Goal: Task Accomplishment & Management: Complete application form

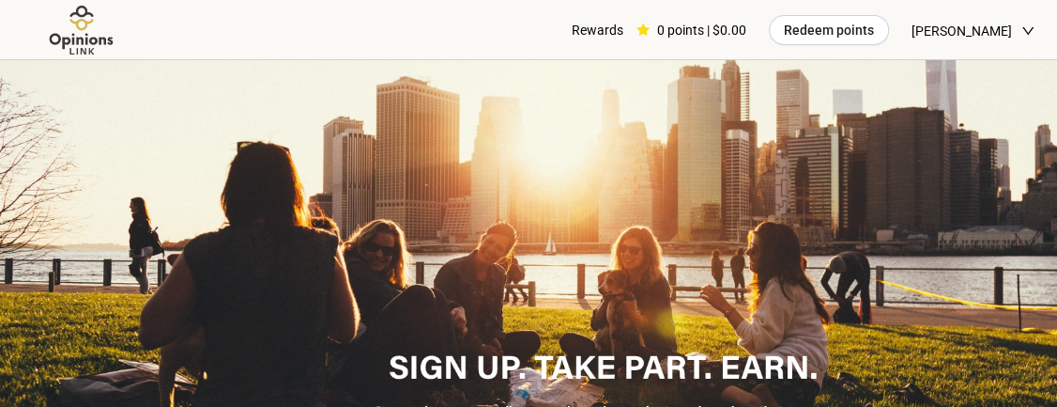
click at [1015, 40] on div "[PERSON_NAME]" at bounding box center [973, 30] width 123 height 61
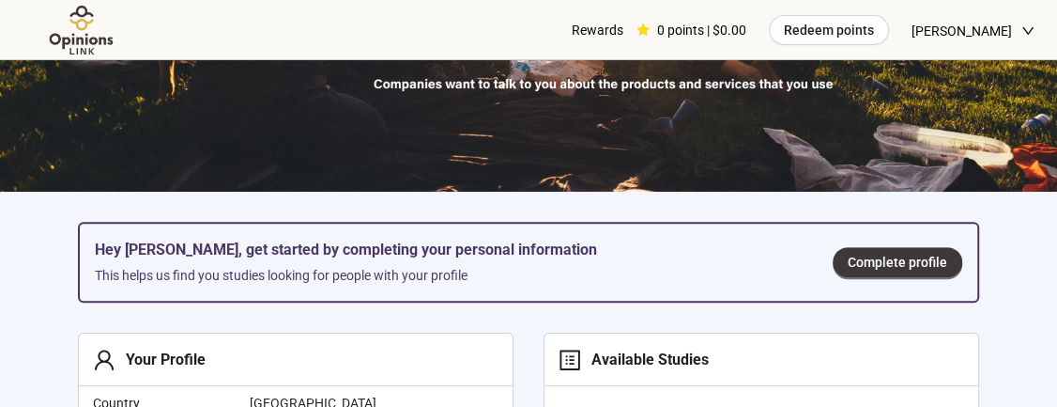
scroll to position [325, 0]
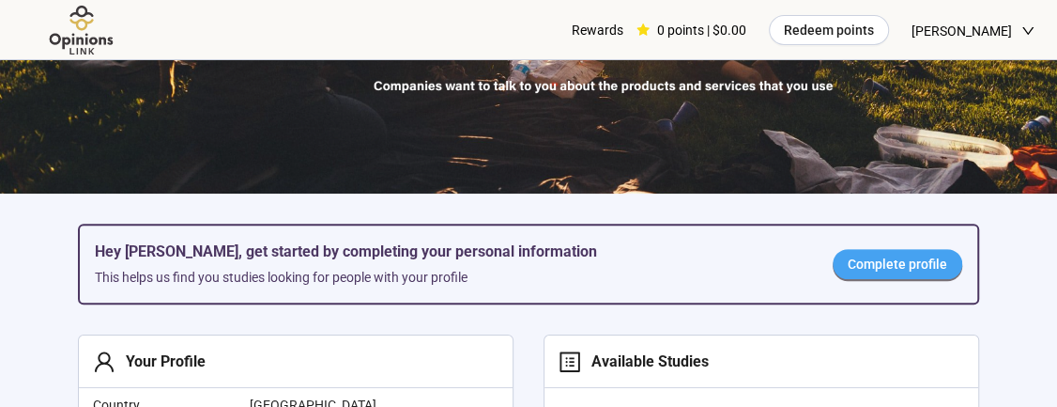
click at [862, 266] on span "Complete profile" at bounding box center [898, 264] width 100 height 21
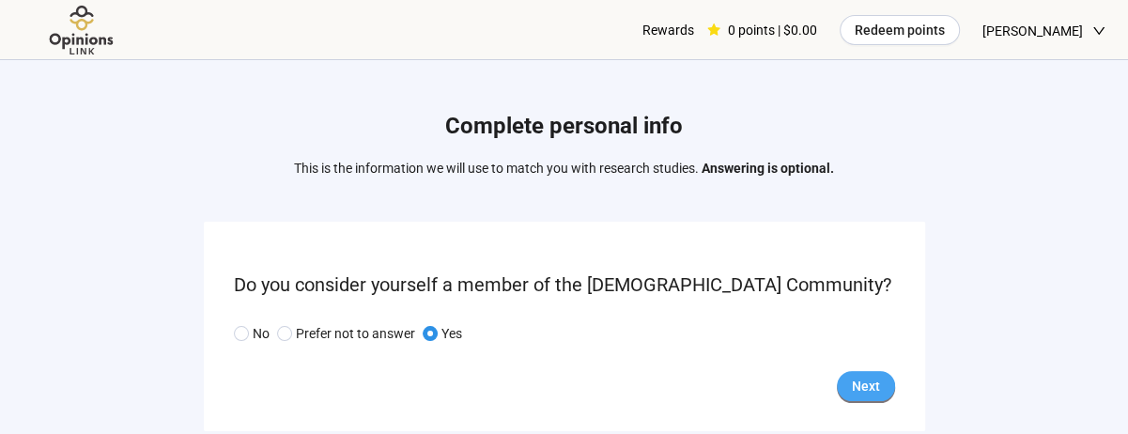
click at [859, 391] on span "Next" at bounding box center [866, 386] width 28 height 21
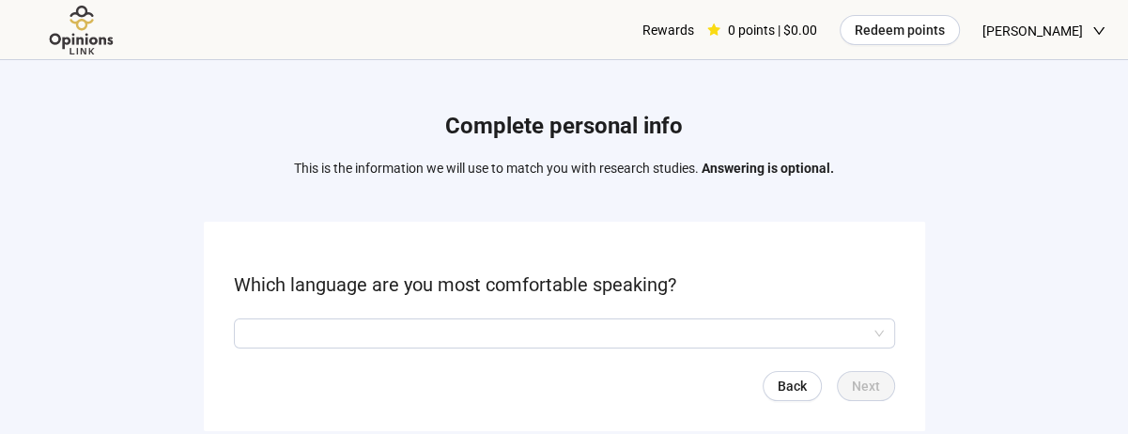
click at [150, 295] on div "Complete personal info This is the information we will use to match you with re…" at bounding box center [564, 275] width 1128 height 431
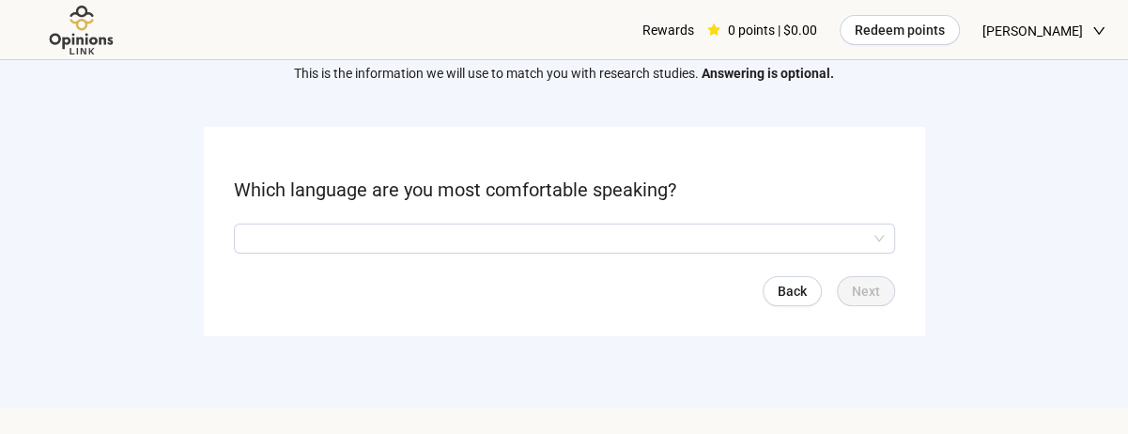
scroll to position [98, 0]
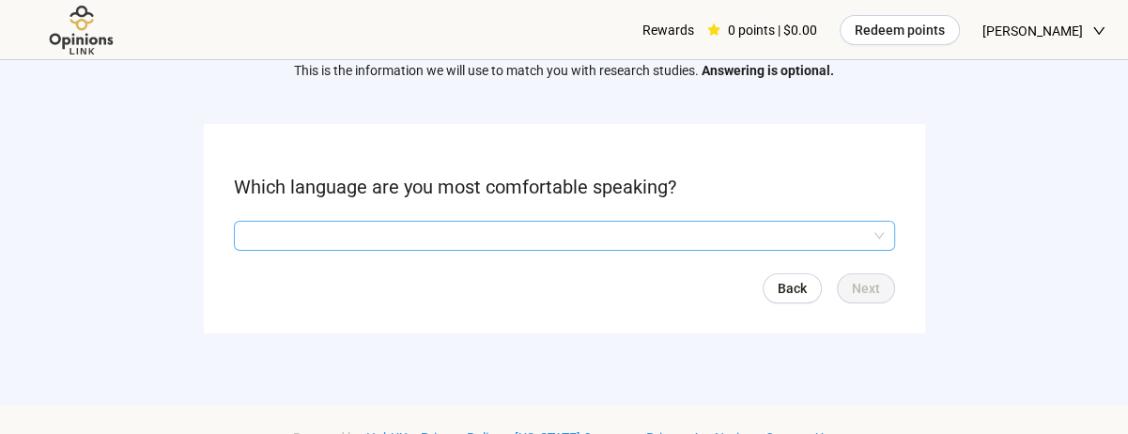
click at [271, 229] on input "search" at bounding box center [564, 236] width 639 height 28
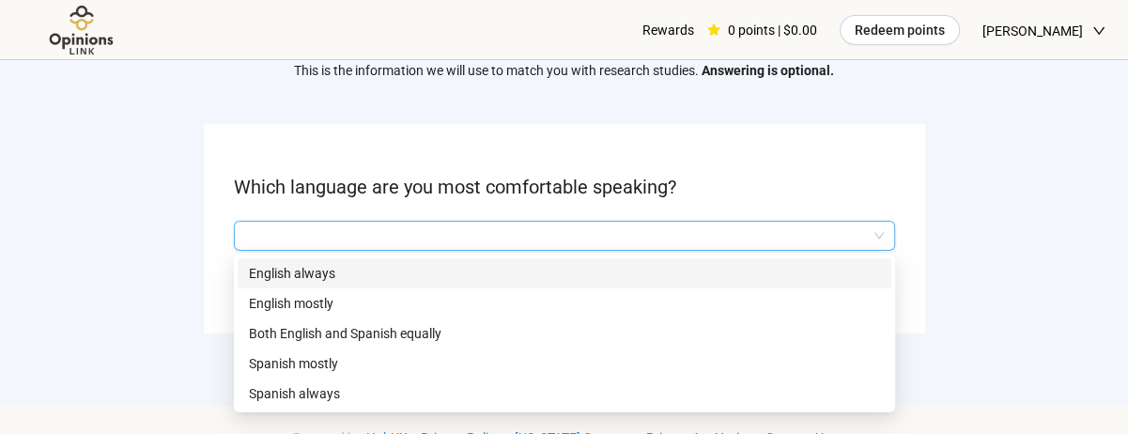
click at [257, 303] on p "English mostly" at bounding box center [564, 303] width 631 height 21
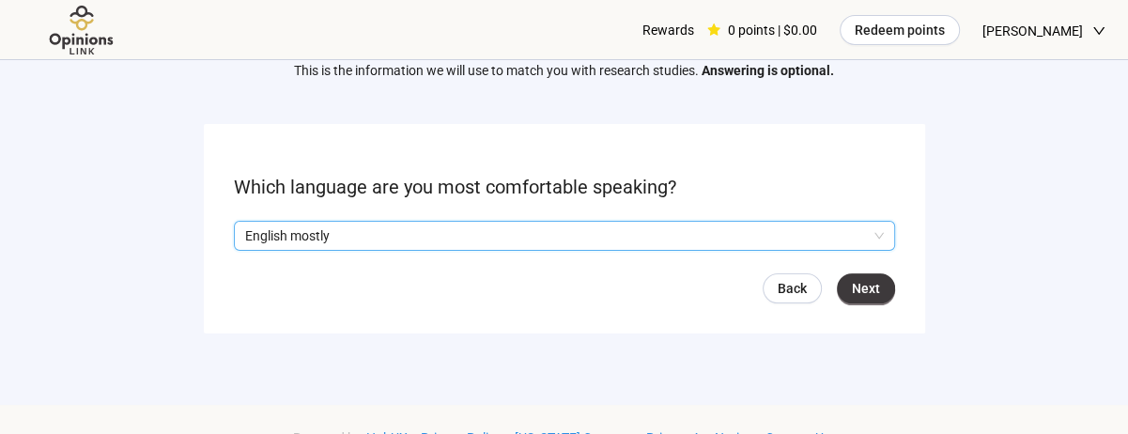
click at [251, 241] on p "English mostly" at bounding box center [556, 236] width 622 height 28
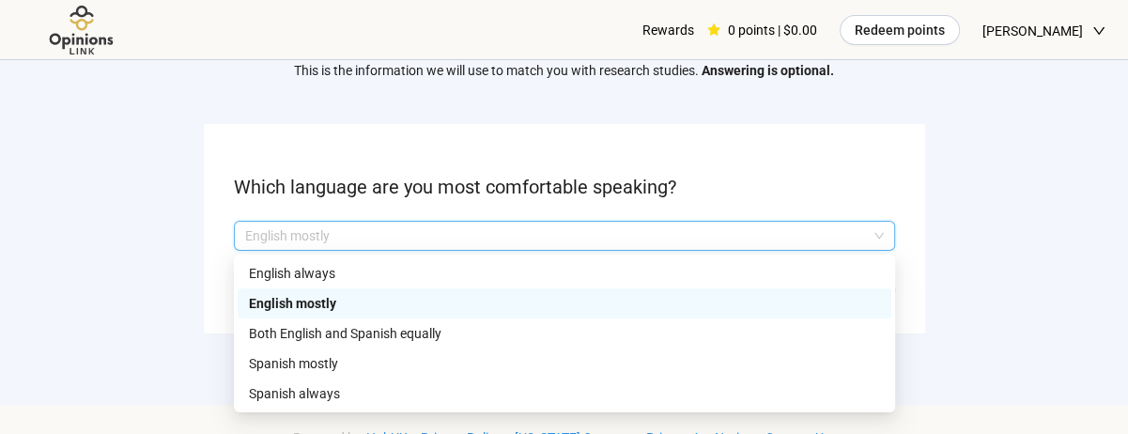
click at [256, 263] on p "English always" at bounding box center [564, 273] width 631 height 21
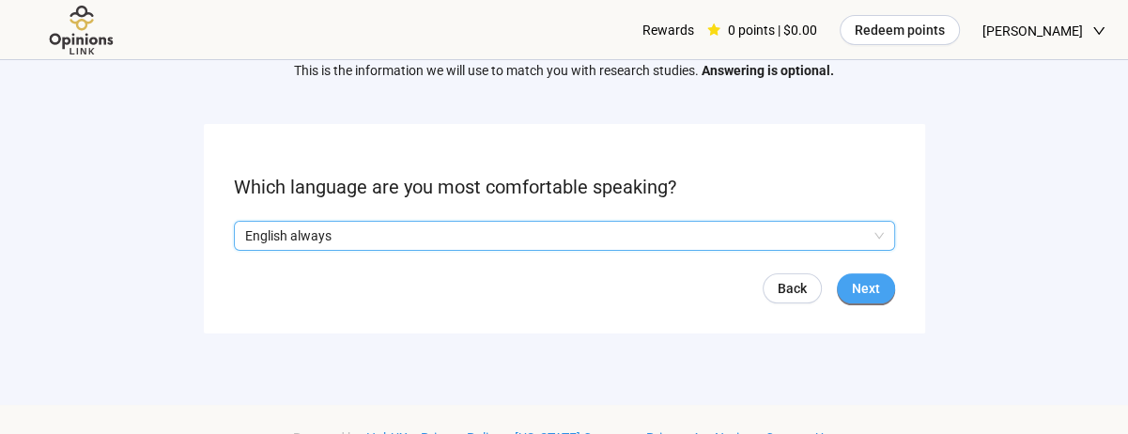
click at [867, 285] on span "Next" at bounding box center [866, 288] width 28 height 21
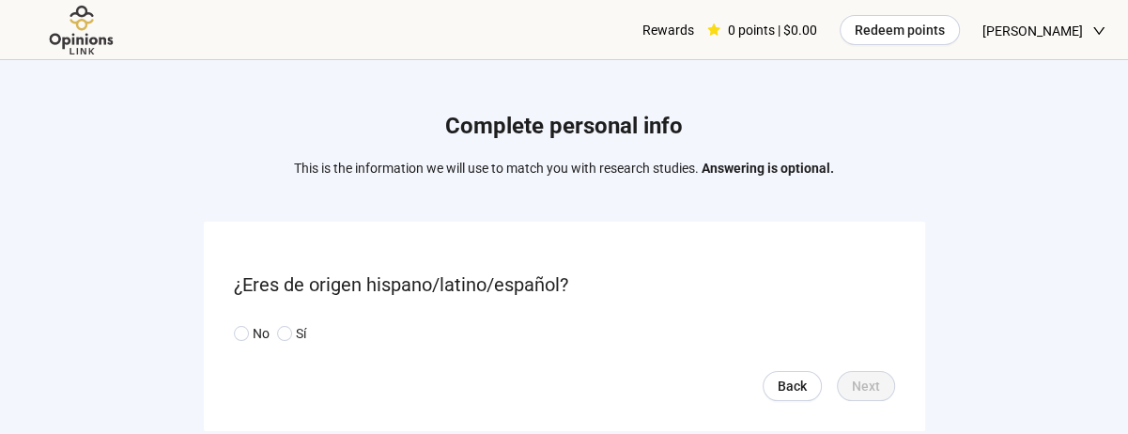
click at [183, 297] on div "Complete personal info This is the information we will use to match you with re…" at bounding box center [564, 275] width 1128 height 431
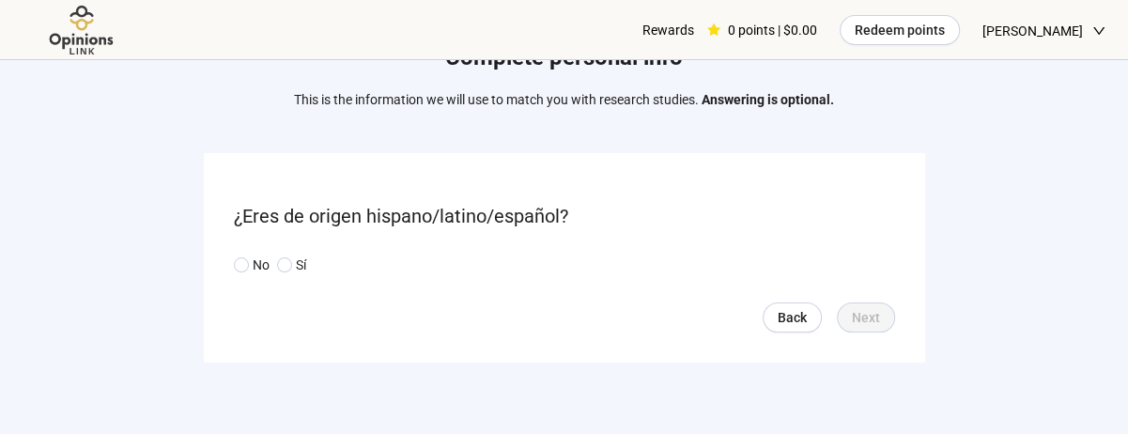
scroll to position [73, 0]
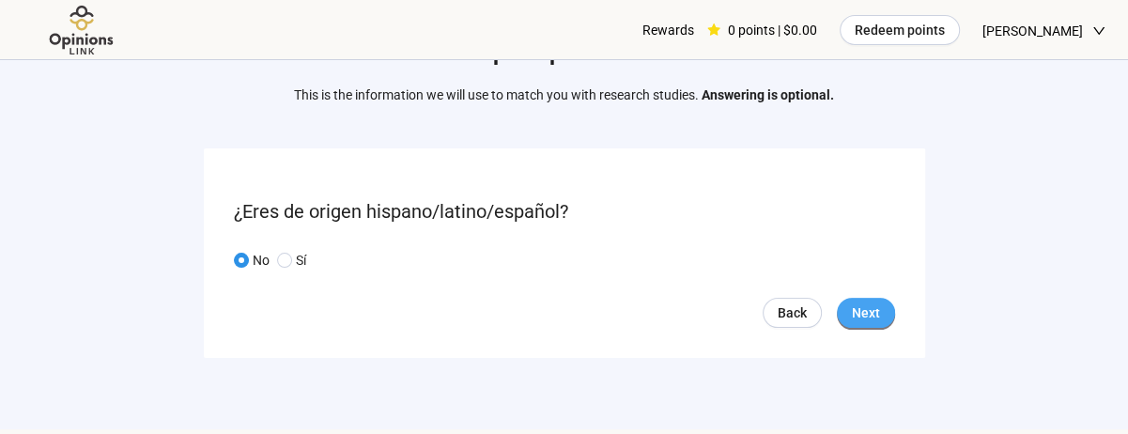
click at [870, 317] on span "Next" at bounding box center [866, 312] width 28 height 21
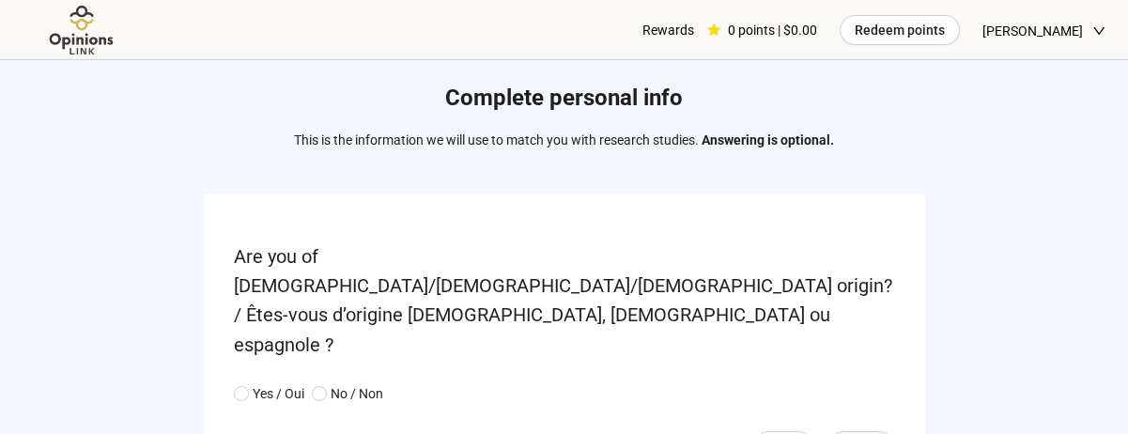
scroll to position [85, 0]
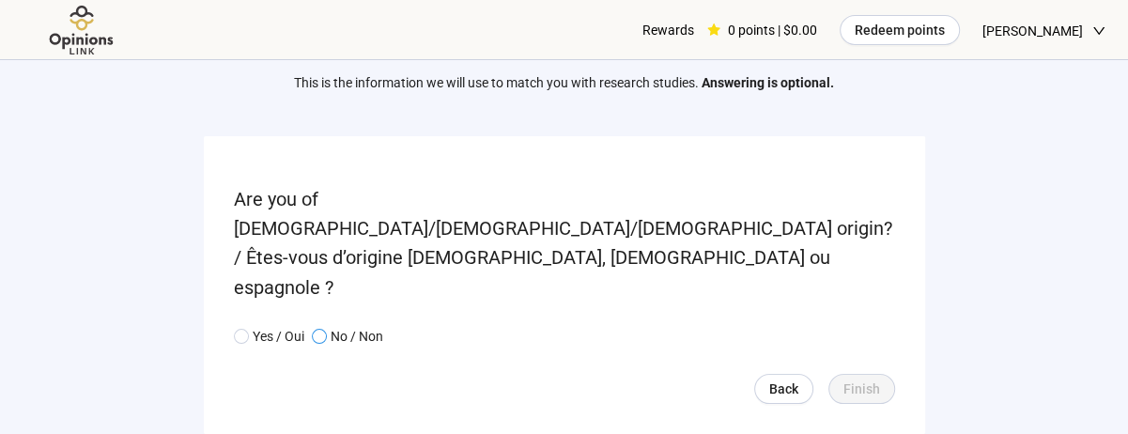
click at [344, 326] on p "No / Non" at bounding box center [357, 336] width 53 height 21
click at [870, 378] on span "Finish" at bounding box center [861, 388] width 37 height 21
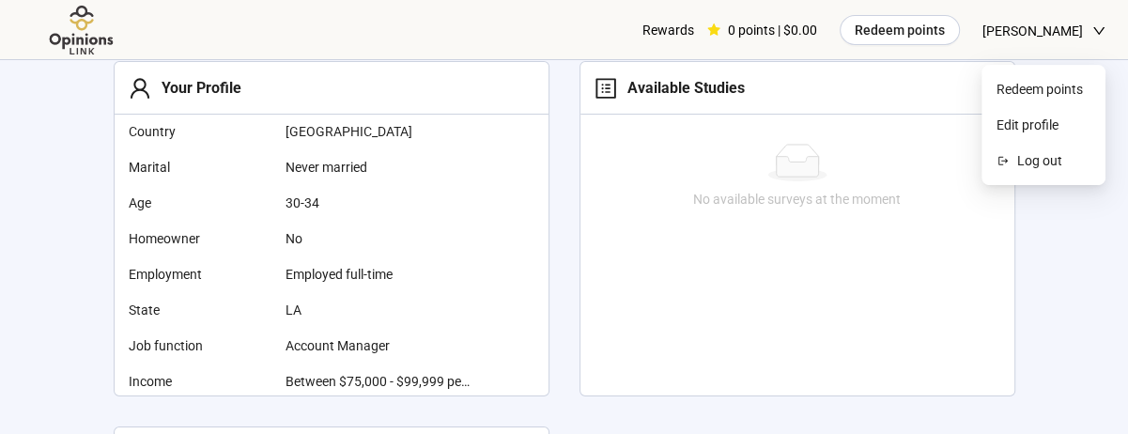
click at [1073, 24] on icon "down" at bounding box center [1098, 30] width 13 height 13
click at [1042, 159] on span "Log out" at bounding box center [1053, 160] width 73 height 21
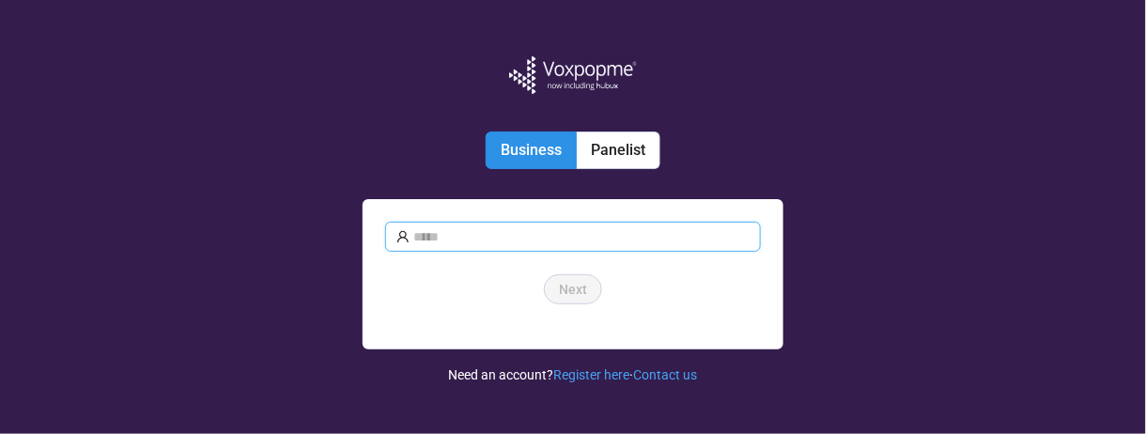
type input "**********"
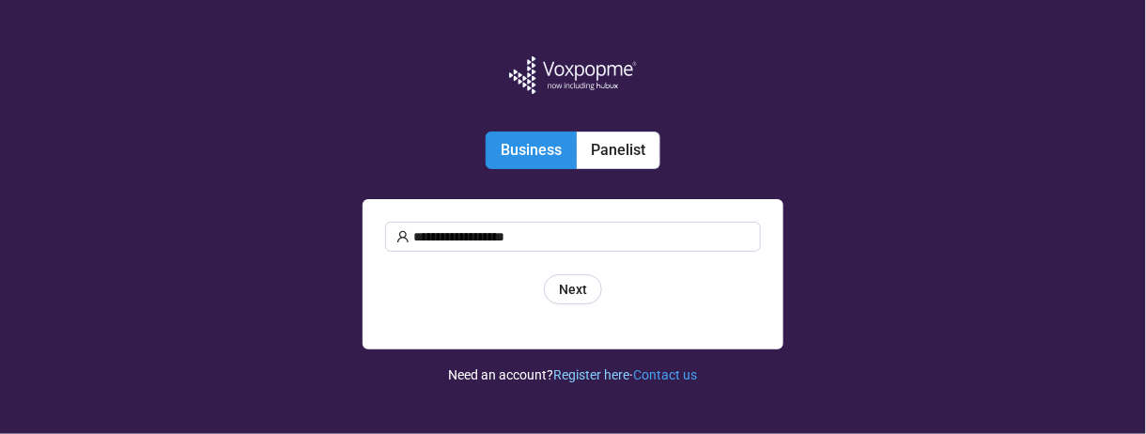
click at [585, 374] on link "Register here" at bounding box center [592, 374] width 76 height 15
click at [554, 238] on input "**********" at bounding box center [581, 236] width 336 height 21
click at [461, 236] on input "**********" at bounding box center [581, 236] width 336 height 21
type input "**********"
drag, startPoint x: 577, startPoint y: 294, endPoint x: 620, endPoint y: 159, distance: 142.0
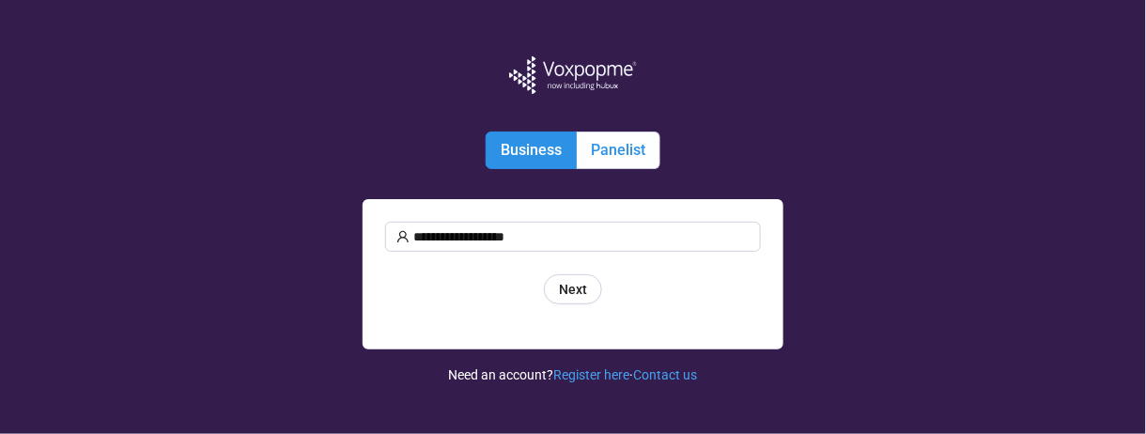
click at [620, 159] on div "**********" at bounding box center [573, 217] width 376 height 434
click at [620, 159] on label "Panelist" at bounding box center [619, 150] width 84 height 38
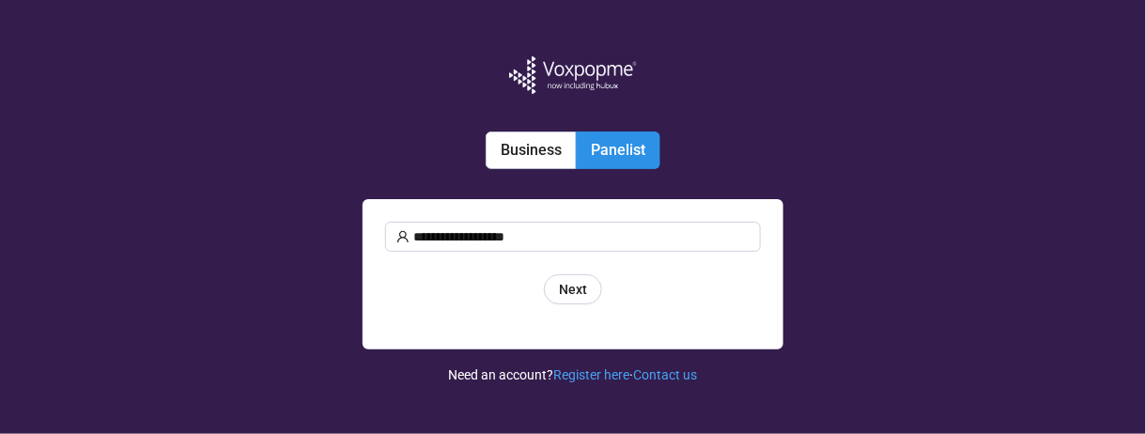
click at [577, 307] on div "**********" at bounding box center [573, 274] width 421 height 150
click at [574, 289] on span "Next" at bounding box center [573, 289] width 28 height 21
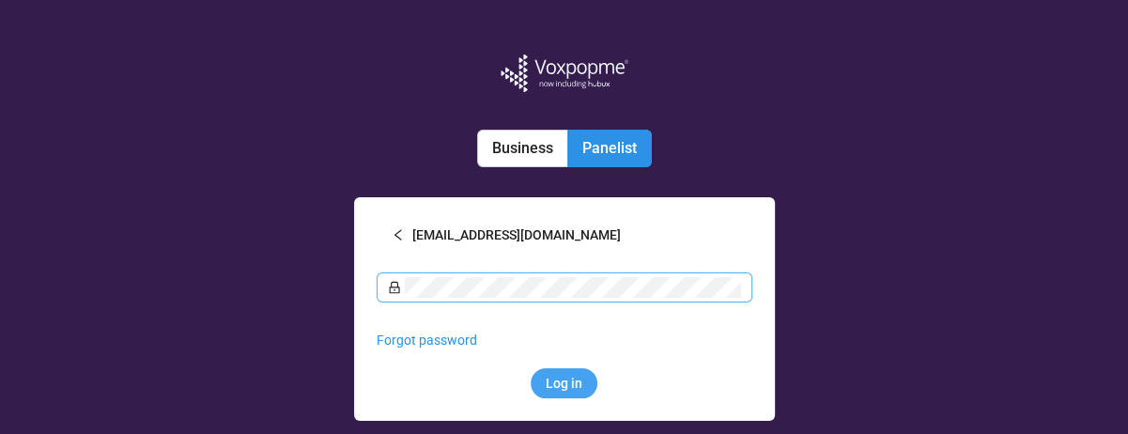
scroll to position [69, 0]
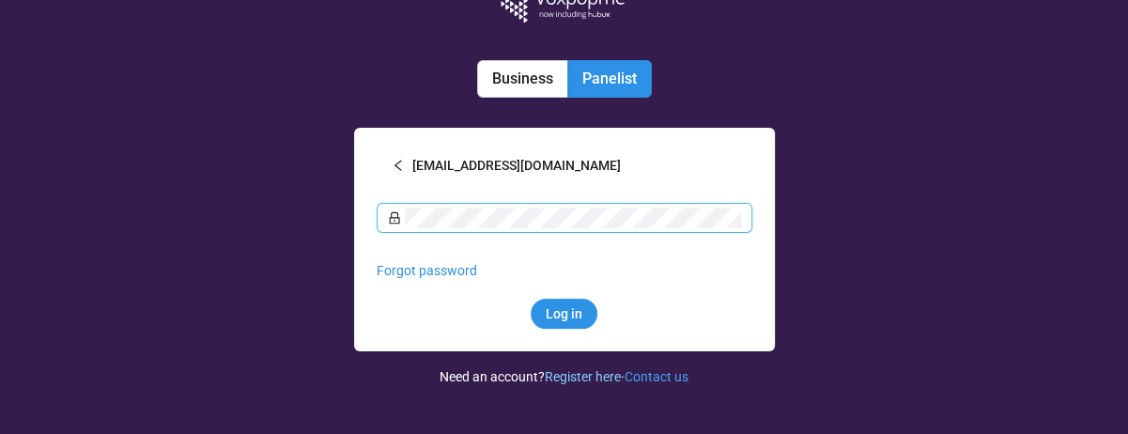
click at [579, 373] on link "Register here" at bounding box center [583, 376] width 76 height 15
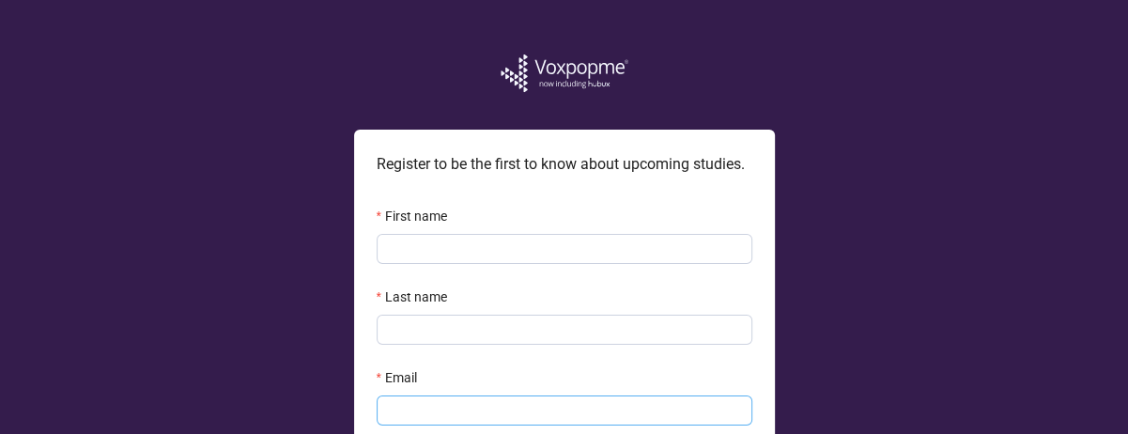
type input "**********"
click at [454, 247] on input "First name" at bounding box center [565, 249] width 376 height 30
type input "*********"
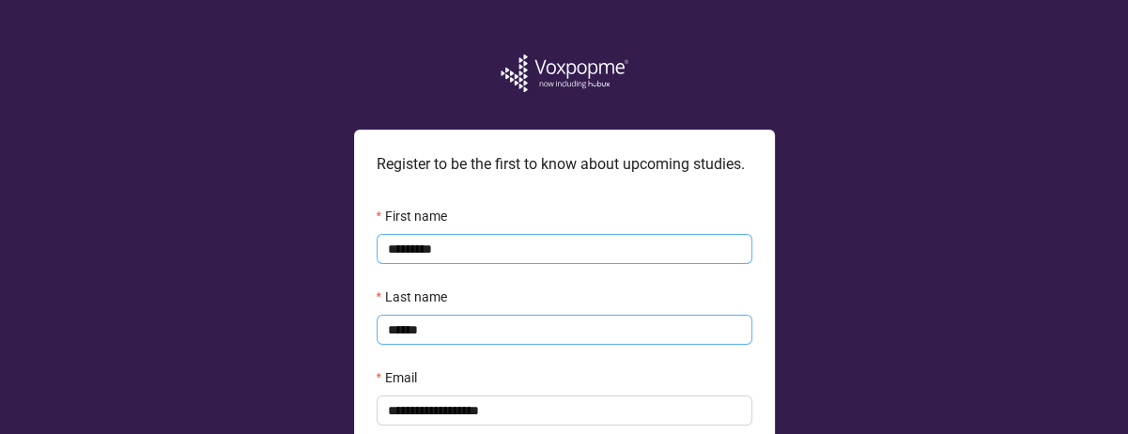
type input "******"
click at [429, 406] on input "**********" at bounding box center [565, 410] width 376 height 30
click at [436, 406] on input "**********" at bounding box center [565, 410] width 376 height 30
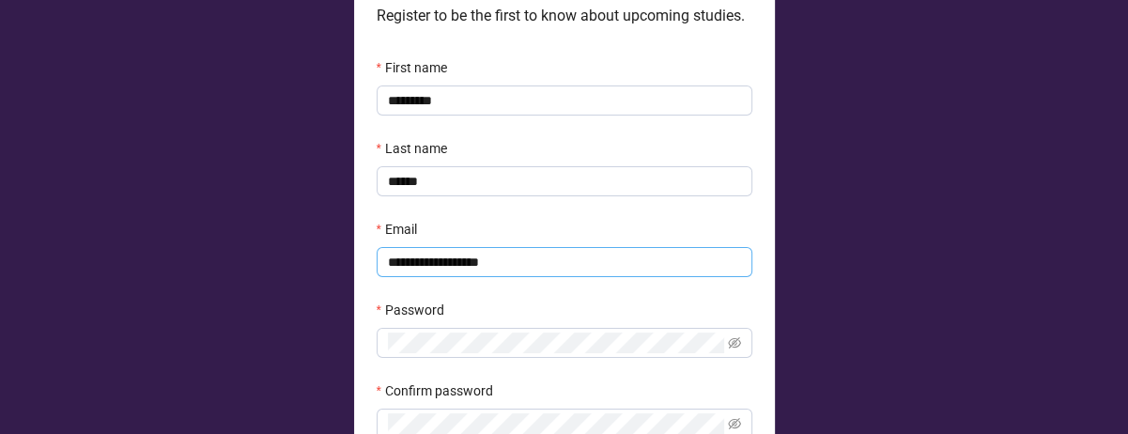
scroll to position [188, 0]
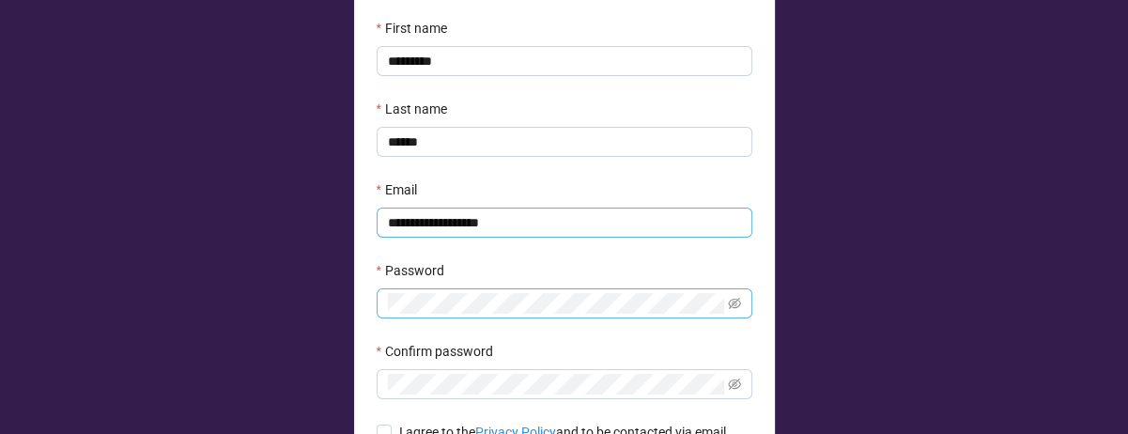
type input "**********"
click at [724, 291] on span at bounding box center [565, 303] width 376 height 30
click at [732, 302] on icon "eye-invisible" at bounding box center [734, 303] width 13 height 11
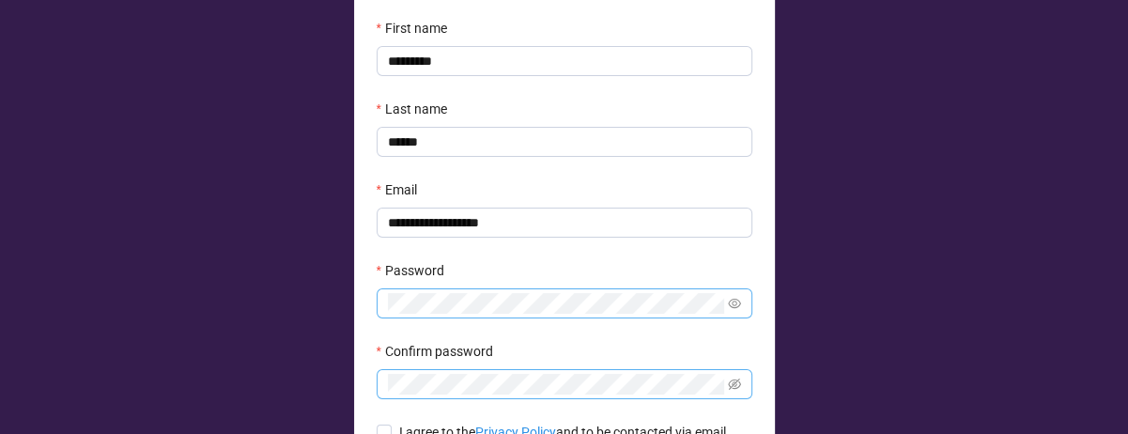
click at [742, 386] on span at bounding box center [565, 384] width 376 height 30
click at [736, 388] on icon "eye-invisible" at bounding box center [734, 383] width 13 height 11
click at [439, 332] on form "**********" at bounding box center [565, 267] width 376 height 498
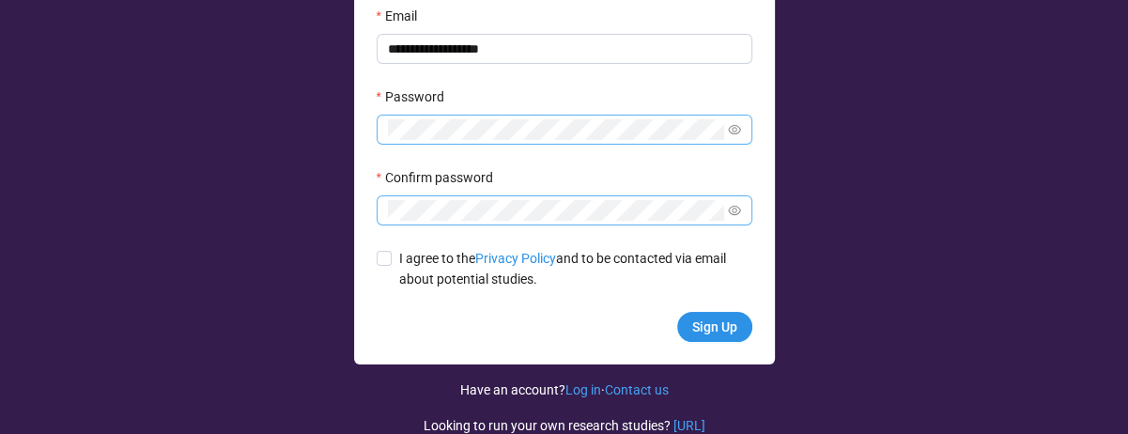
scroll to position [398, 0]
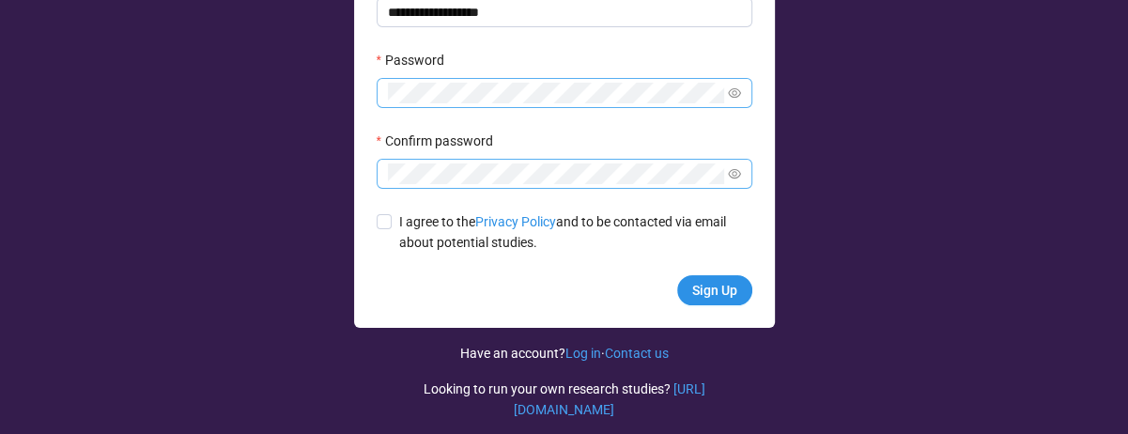
click at [404, 208] on form "**********" at bounding box center [565, 56] width 376 height 498
click at [404, 217] on span "I agree to the Privacy Policy and to be contacted via email about potential stu…" at bounding box center [572, 231] width 361 height 41
click at [710, 301] on button "Sign Up" at bounding box center [714, 290] width 75 height 30
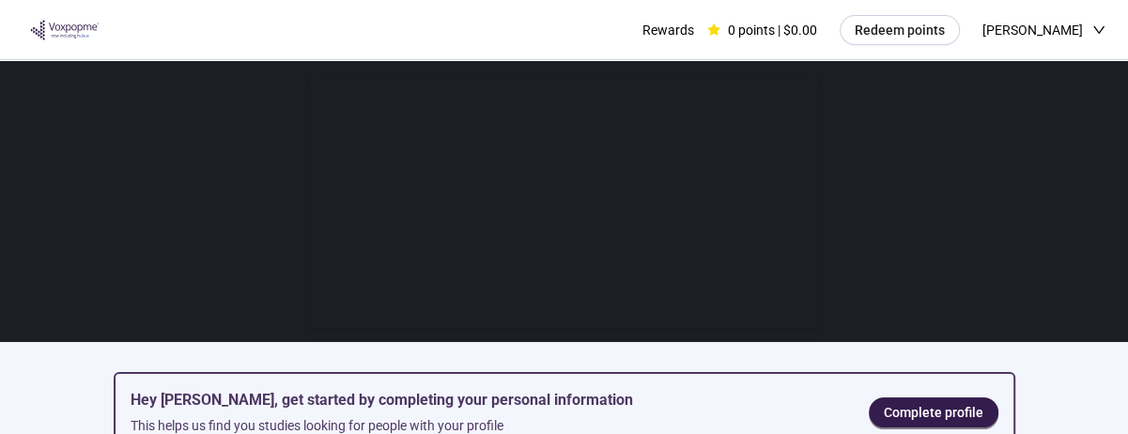
scroll to position [141, 0]
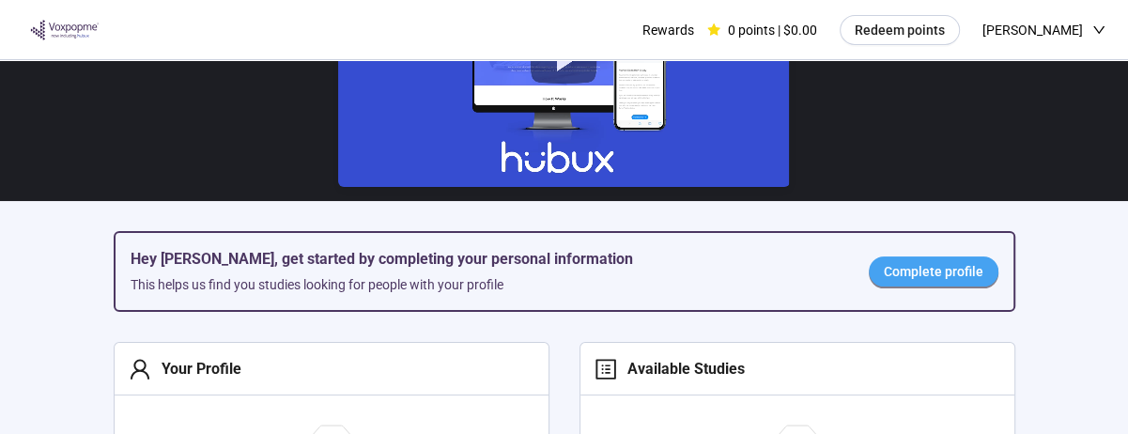
click at [931, 274] on span "Complete profile" at bounding box center [934, 271] width 100 height 21
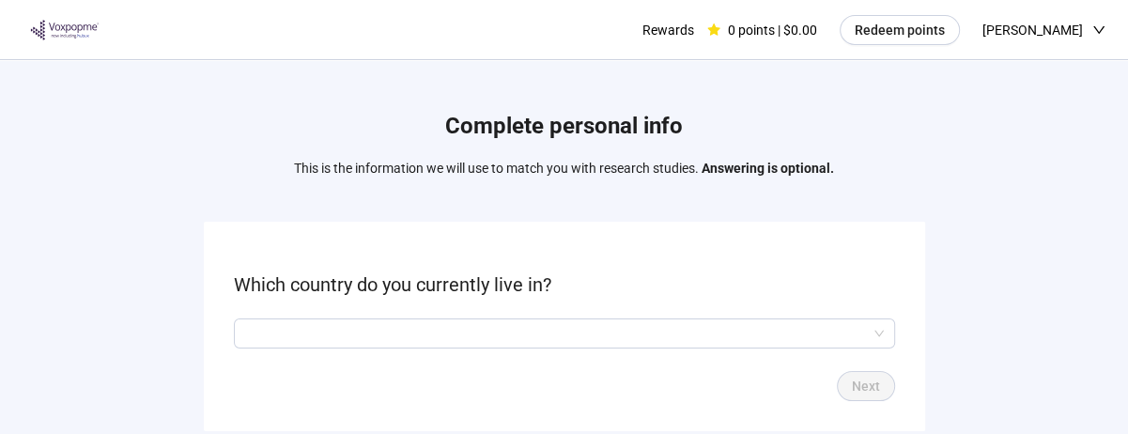
scroll to position [71, 0]
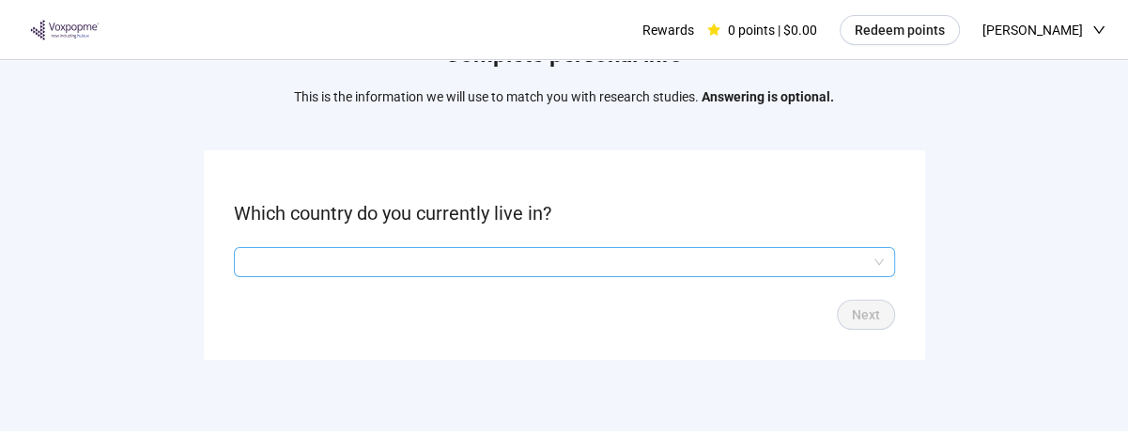
click at [579, 248] on input "search" at bounding box center [564, 262] width 639 height 28
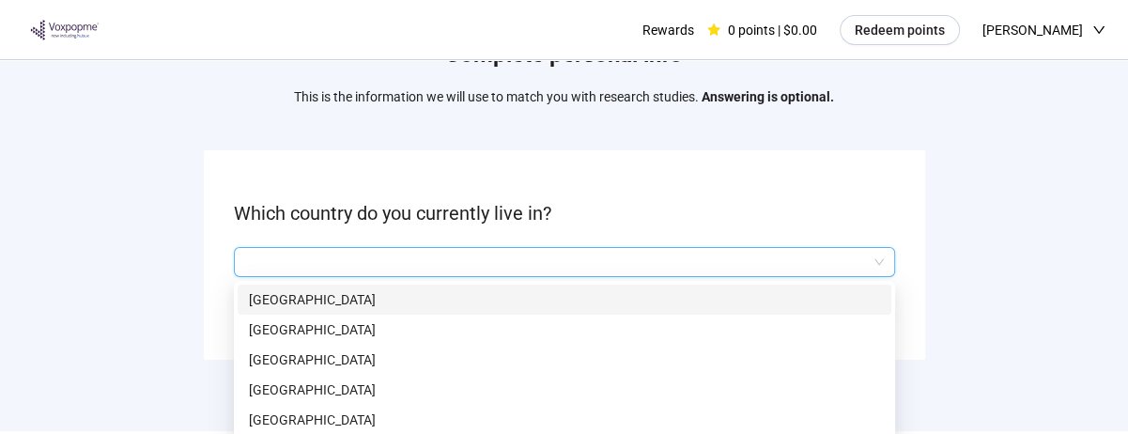
scroll to position [162, 0]
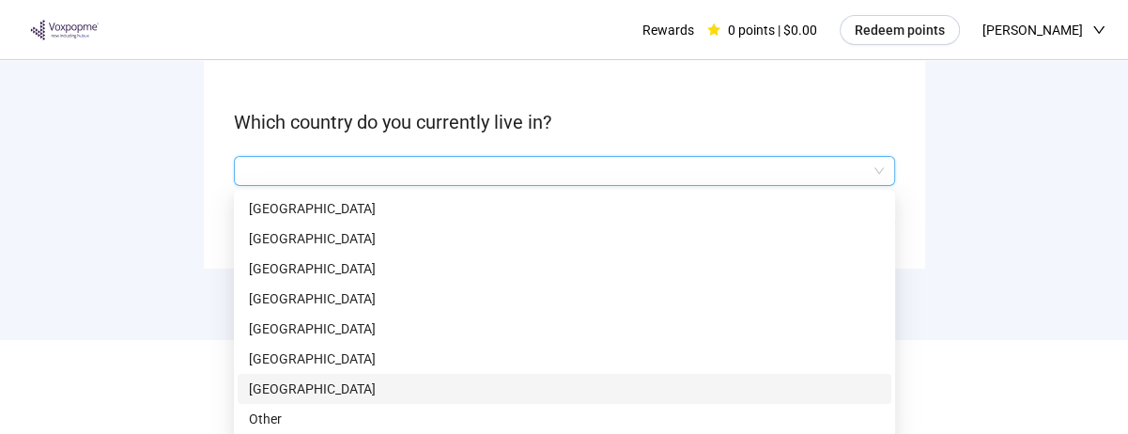
click at [346, 381] on p "[GEOGRAPHIC_DATA]" at bounding box center [564, 388] width 631 height 21
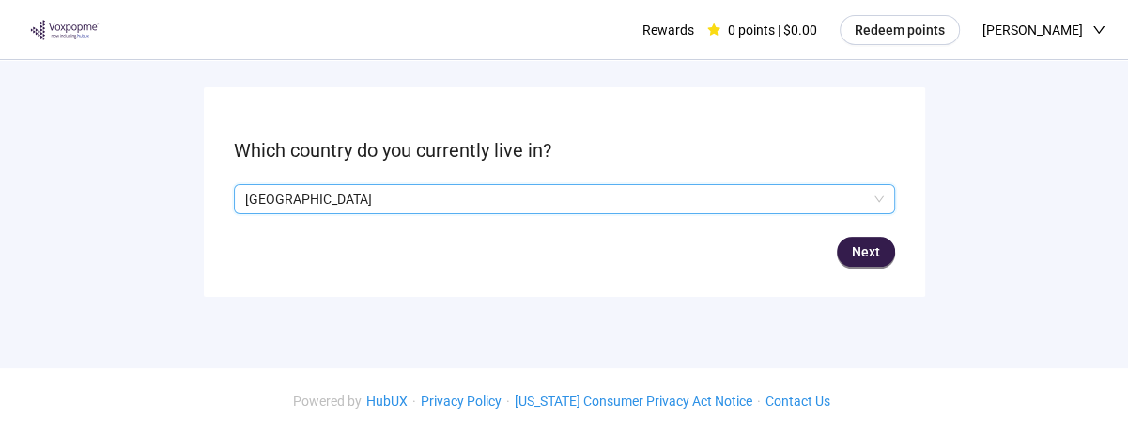
scroll to position [131, 0]
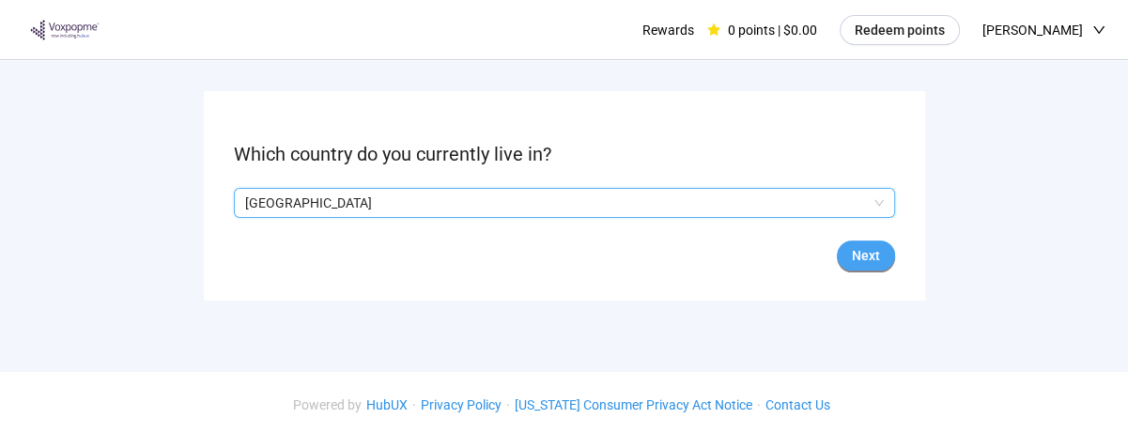
click at [872, 252] on span "Next" at bounding box center [866, 255] width 28 height 21
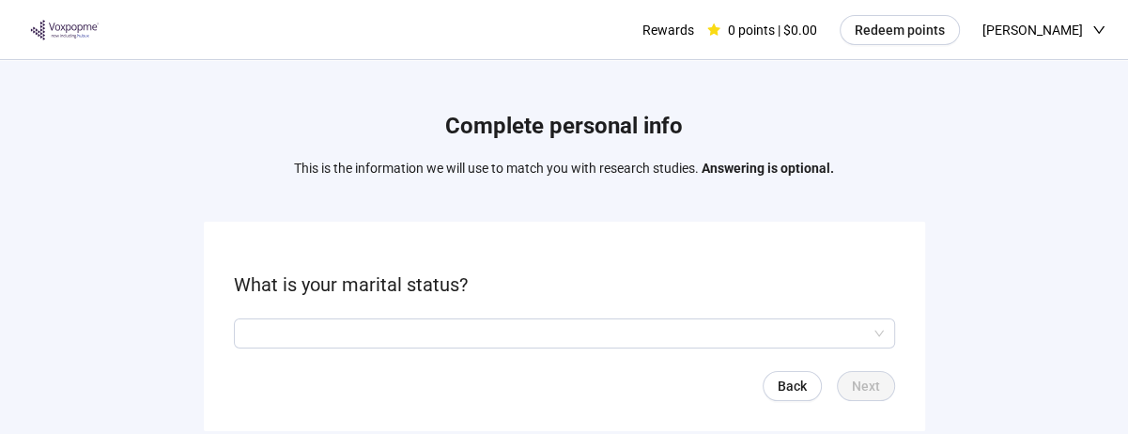
scroll to position [120, 0]
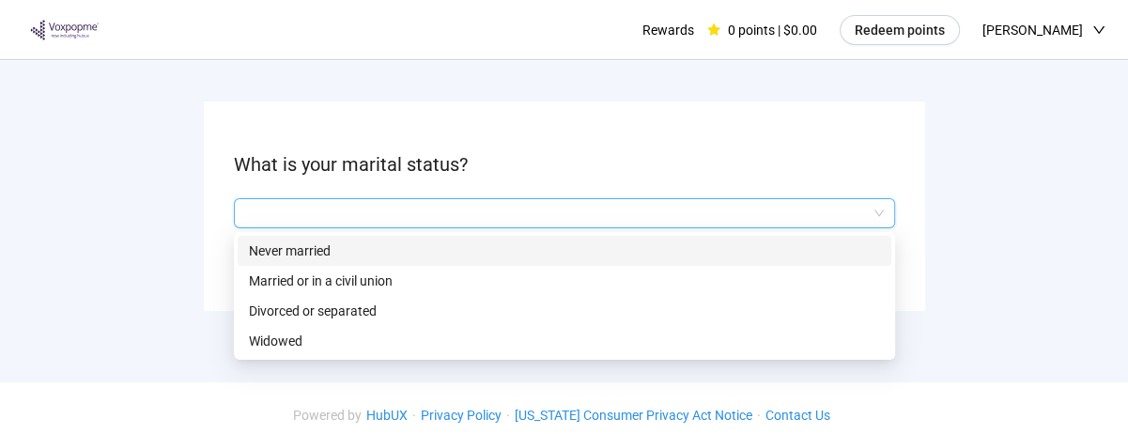
click at [490, 205] on input "search" at bounding box center [564, 213] width 639 height 28
click at [444, 243] on p "Never married" at bounding box center [564, 250] width 631 height 21
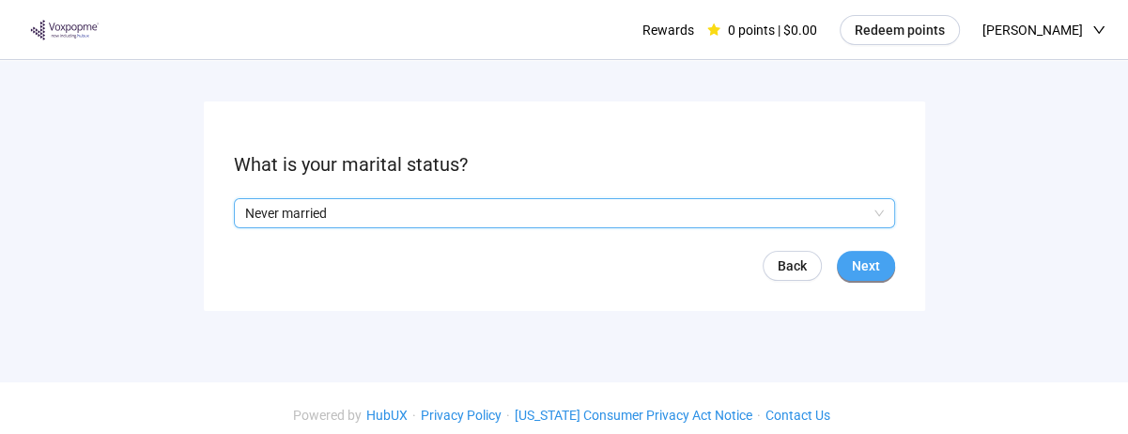
click at [888, 253] on button "Next" at bounding box center [866, 266] width 58 height 30
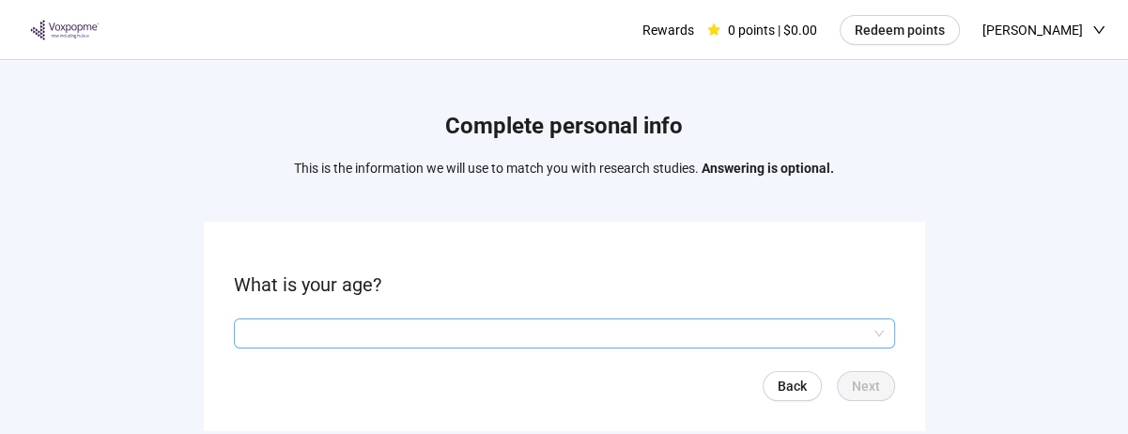
click at [277, 333] on input "search" at bounding box center [564, 333] width 639 height 28
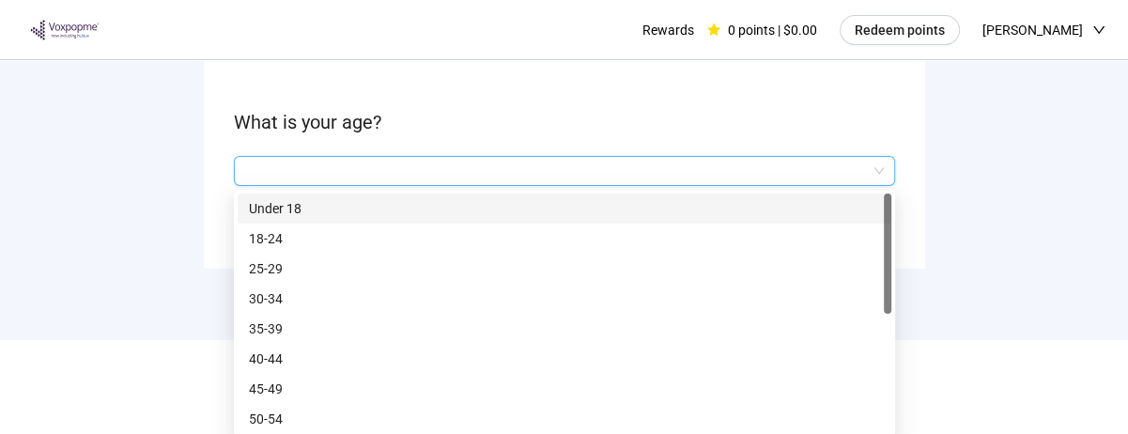
click at [258, 328] on p "35-39" at bounding box center [564, 328] width 631 height 21
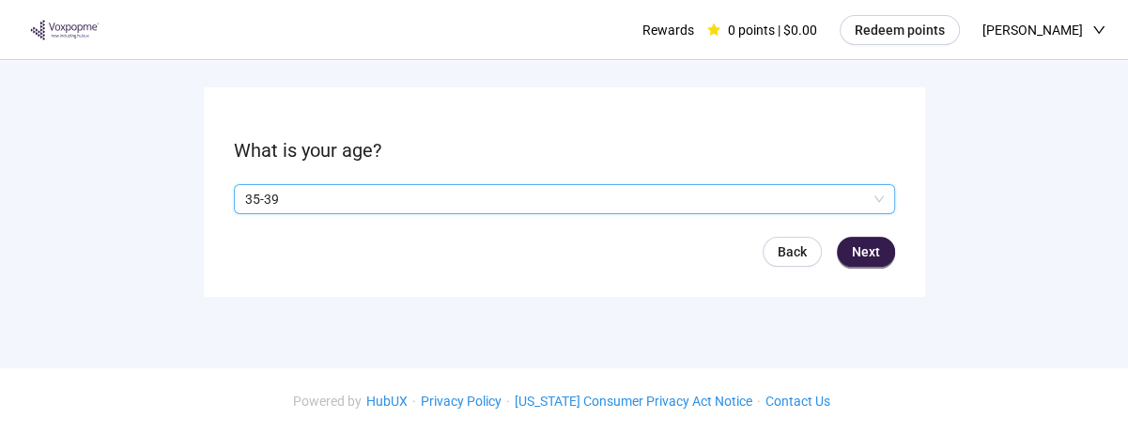
scroll to position [131, 0]
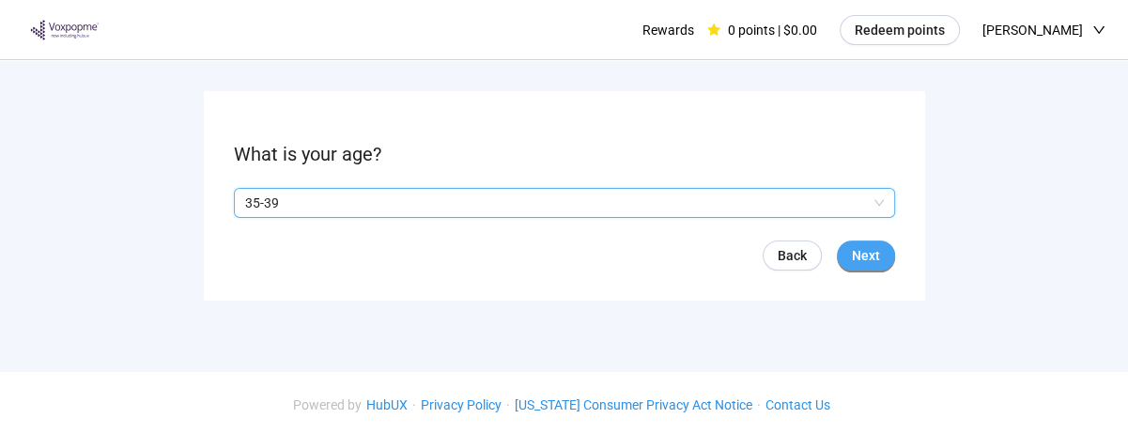
click at [880, 250] on button "Next" at bounding box center [866, 255] width 58 height 30
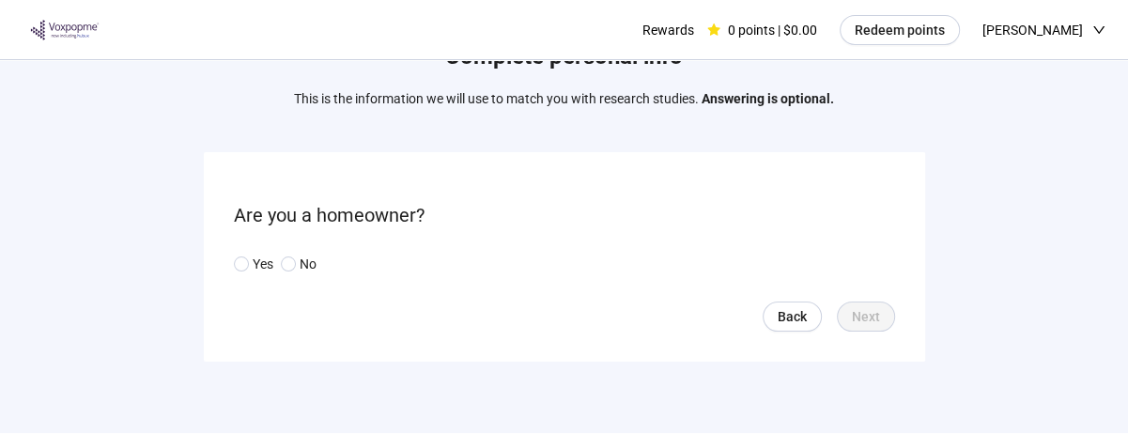
scroll to position [72, 0]
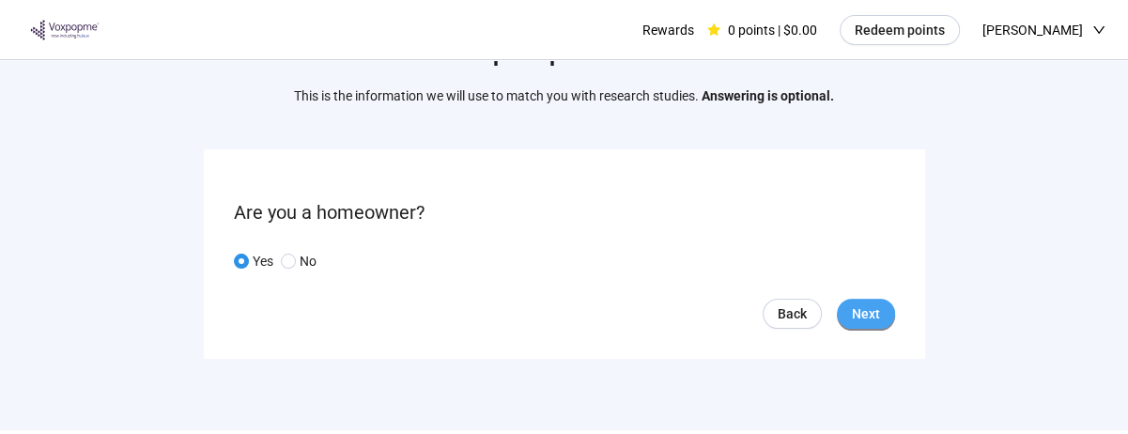
click at [870, 313] on span "Next" at bounding box center [866, 313] width 28 height 21
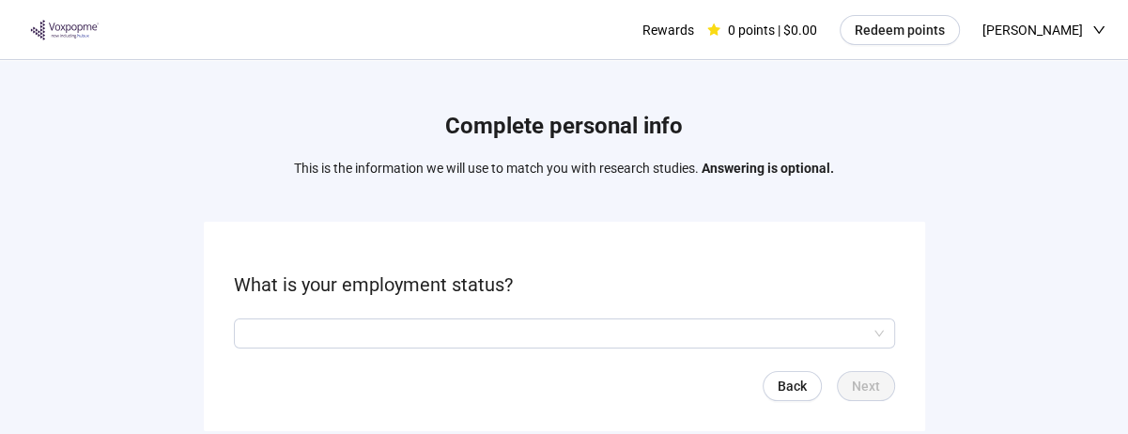
click at [1040, 324] on div "Complete personal info This is the information we will use to match you with re…" at bounding box center [564, 275] width 1128 height 431
click at [1071, 234] on div "Complete personal info This is the information we will use to match you with re…" at bounding box center [564, 275] width 1128 height 431
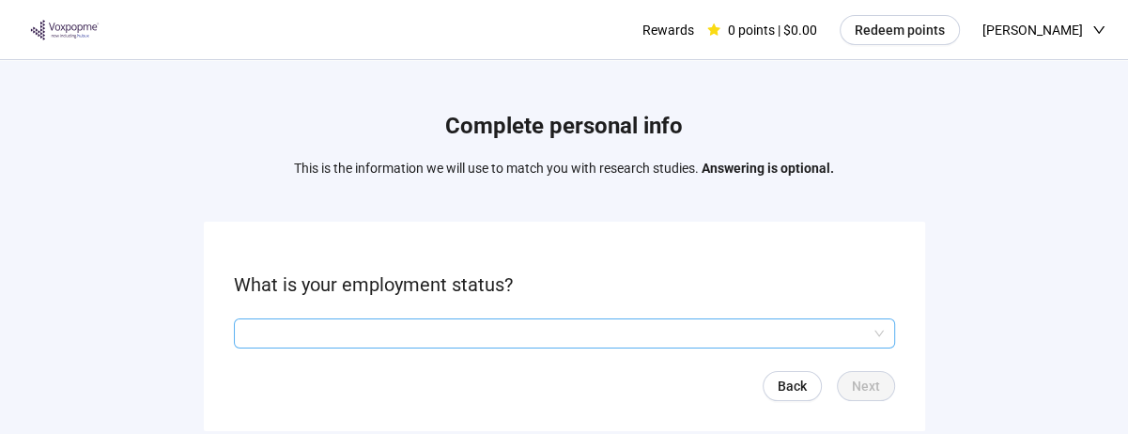
click at [328, 319] on input "search" at bounding box center [564, 333] width 639 height 28
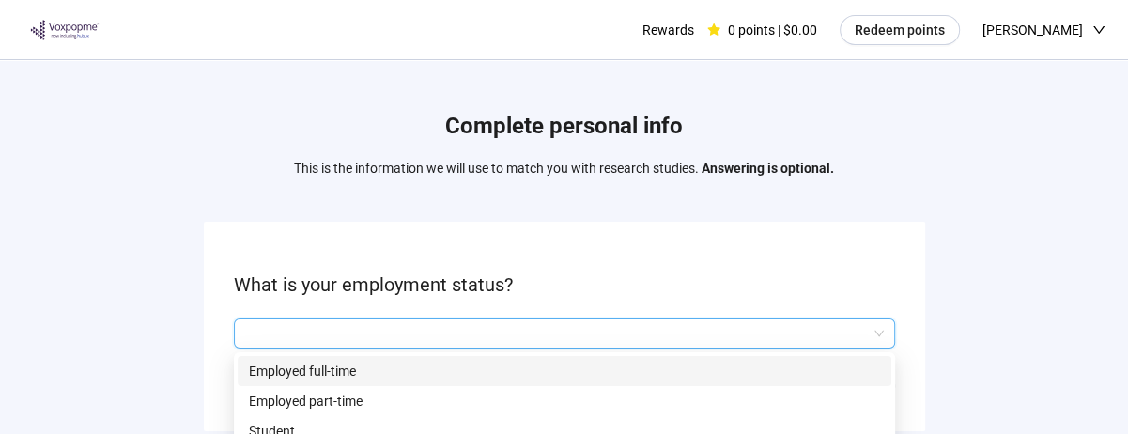
click at [265, 373] on p "Employed full-time" at bounding box center [564, 371] width 631 height 21
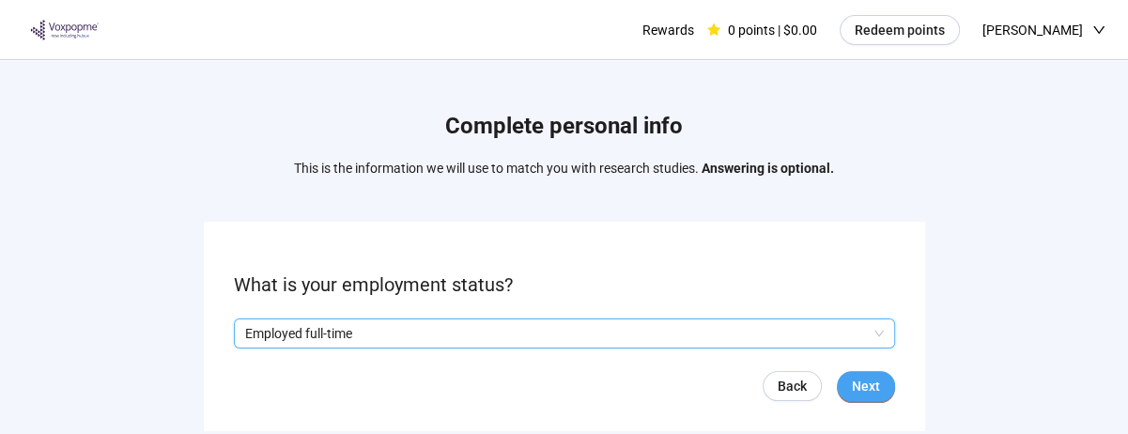
click at [888, 378] on button "Next" at bounding box center [866, 386] width 58 height 30
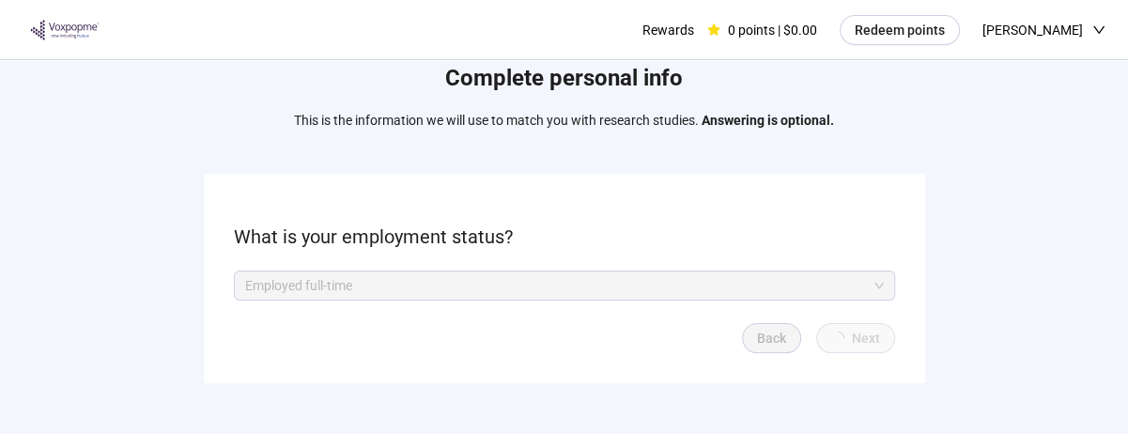
scroll to position [131, 0]
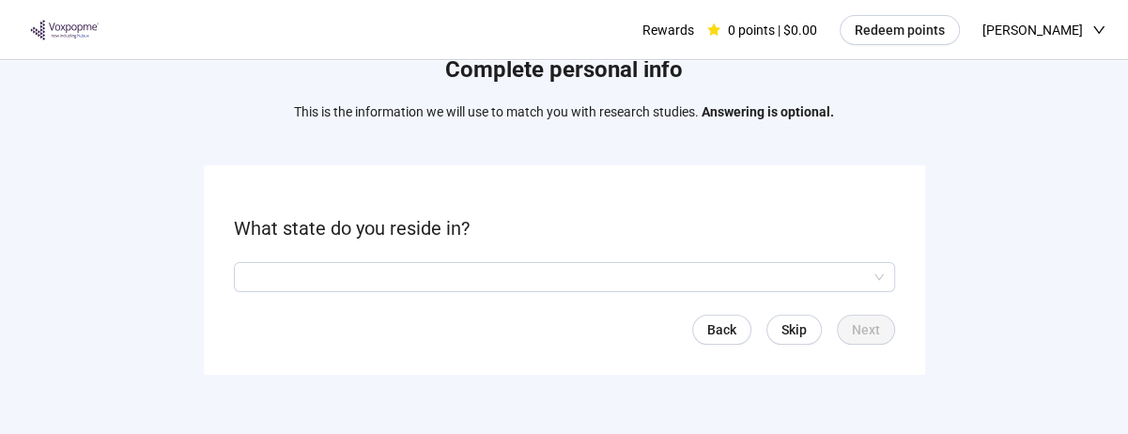
scroll to position [75, 0]
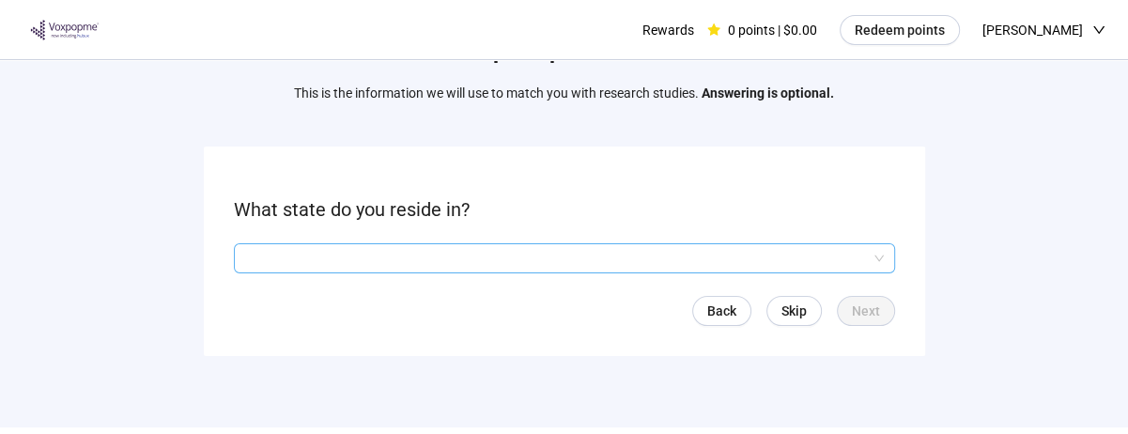
click at [269, 265] on input "search" at bounding box center [564, 258] width 639 height 28
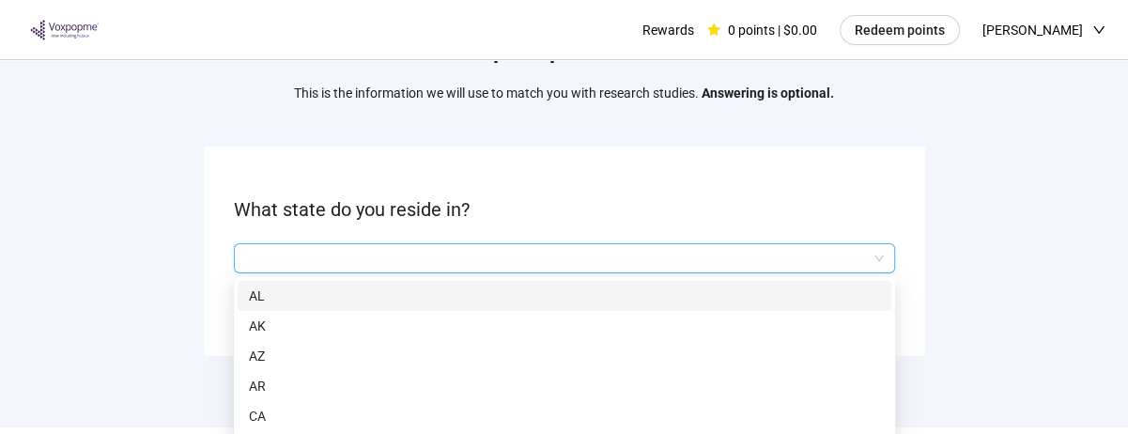
click at [141, 326] on div "Complete personal info This is the information we will use to match you with re…" at bounding box center [564, 200] width 1128 height 431
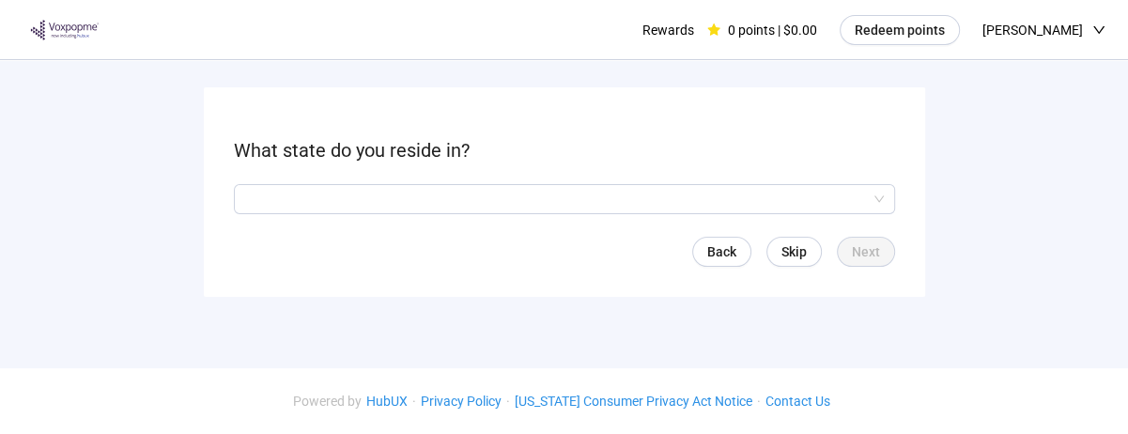
scroll to position [131, 0]
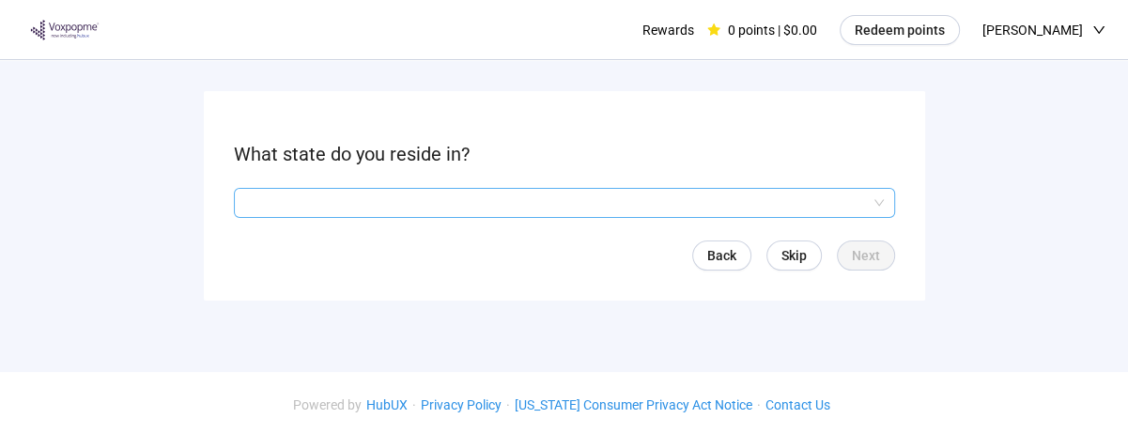
click at [264, 189] on input "search" at bounding box center [564, 203] width 639 height 28
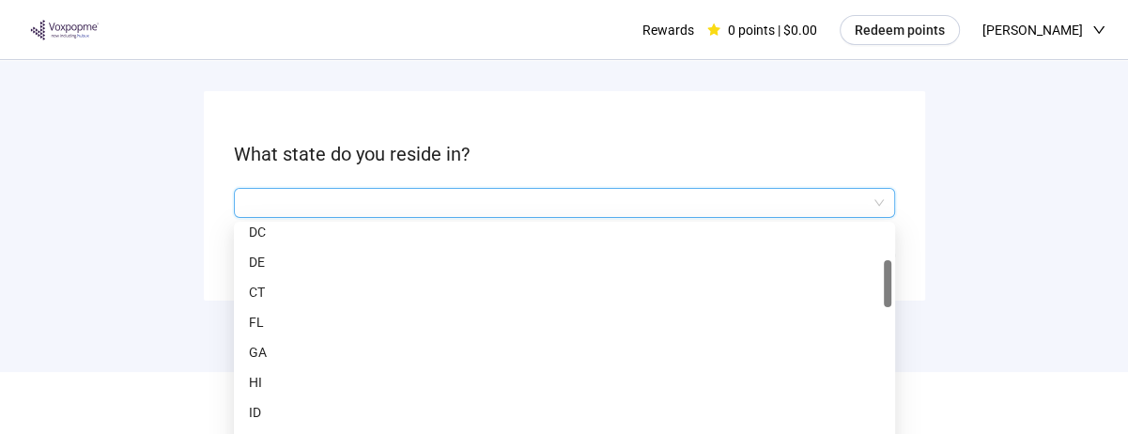
click at [254, 321] on p "FL" at bounding box center [564, 322] width 631 height 21
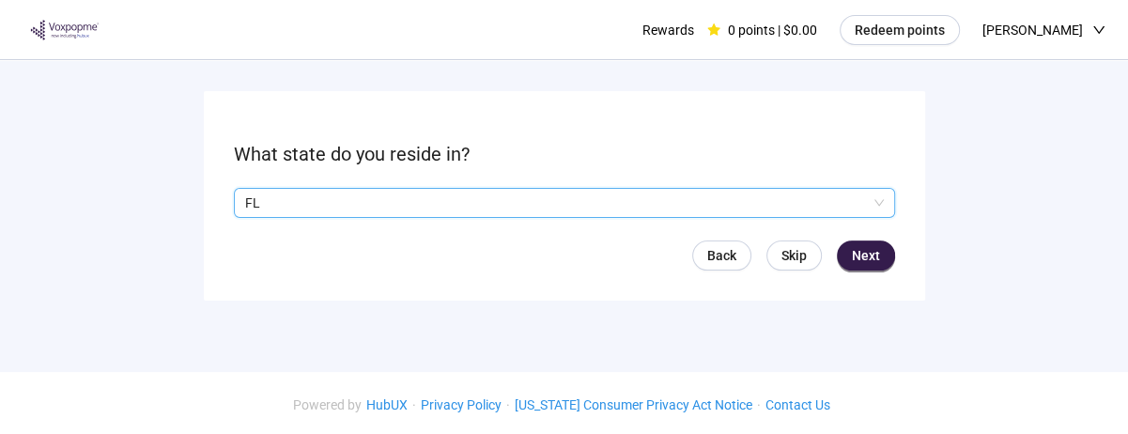
scroll to position [0, 0]
click at [872, 255] on span "Next" at bounding box center [866, 255] width 28 height 21
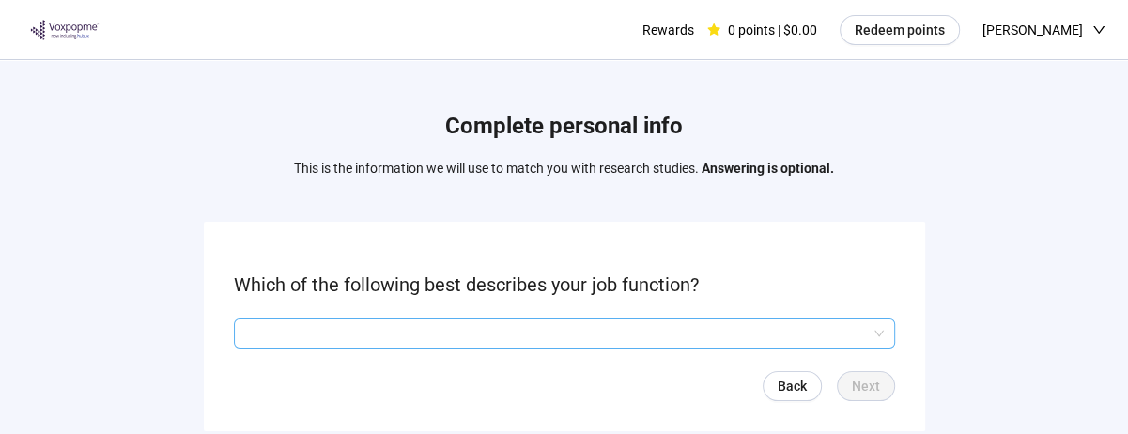
click at [880, 325] on input "search" at bounding box center [564, 333] width 639 height 28
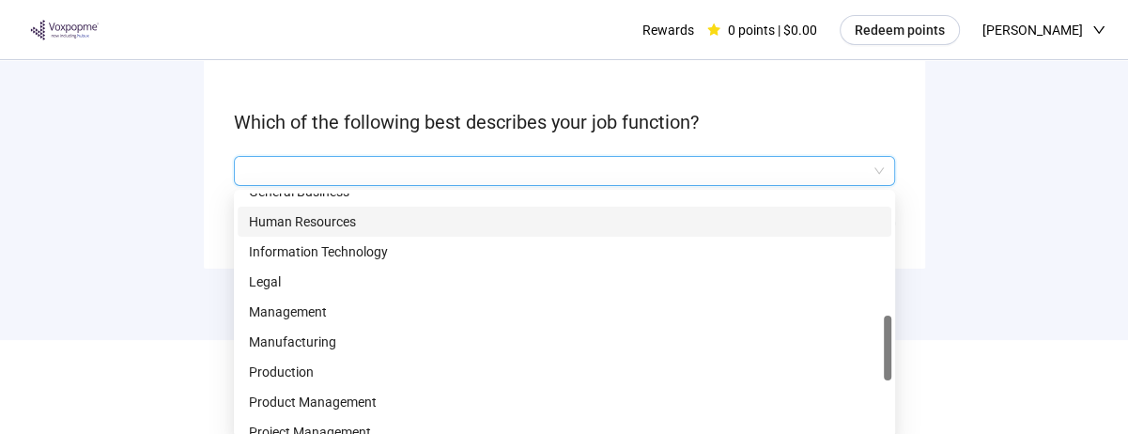
scroll to position [559, 0]
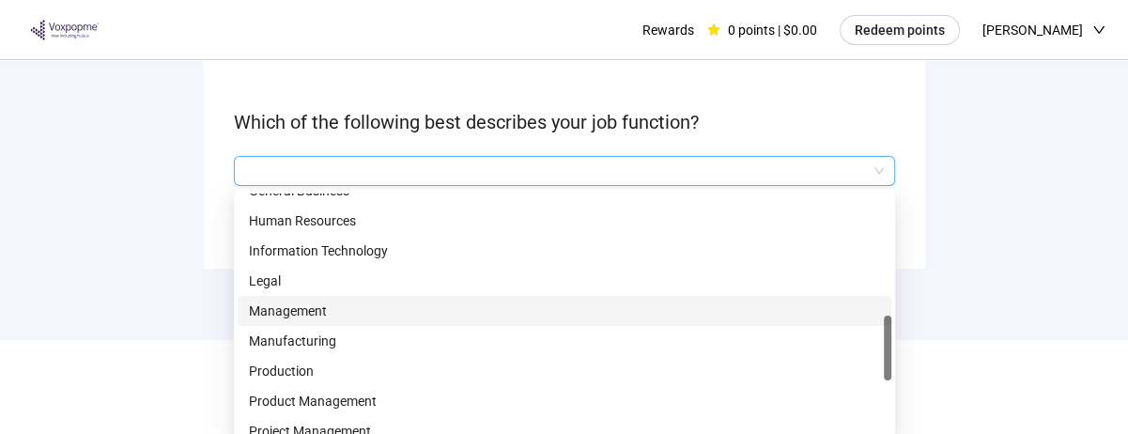
click at [402, 311] on p "Management" at bounding box center [564, 311] width 631 height 21
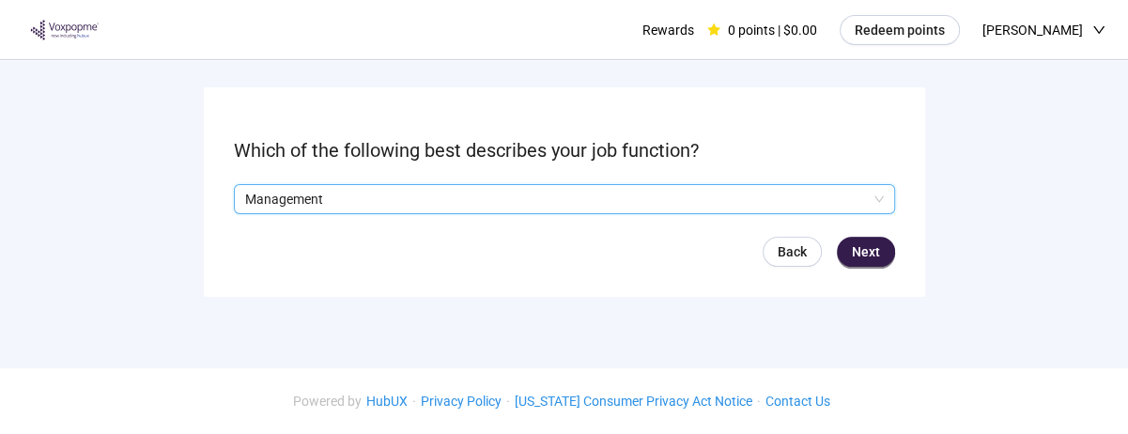
scroll to position [131, 0]
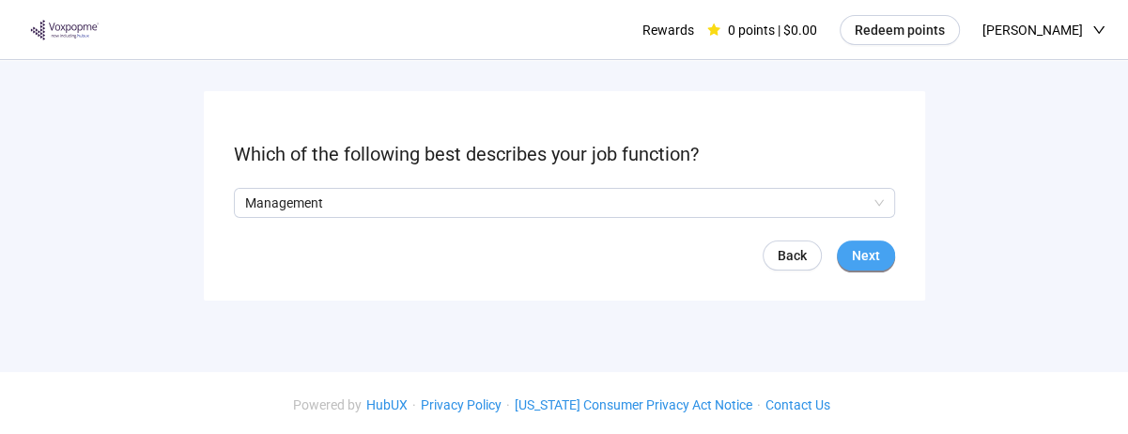
drag, startPoint x: 879, startPoint y: 251, endPoint x: 891, endPoint y: 251, distance: 12.2
click at [891, 251] on button "Next" at bounding box center [866, 255] width 58 height 30
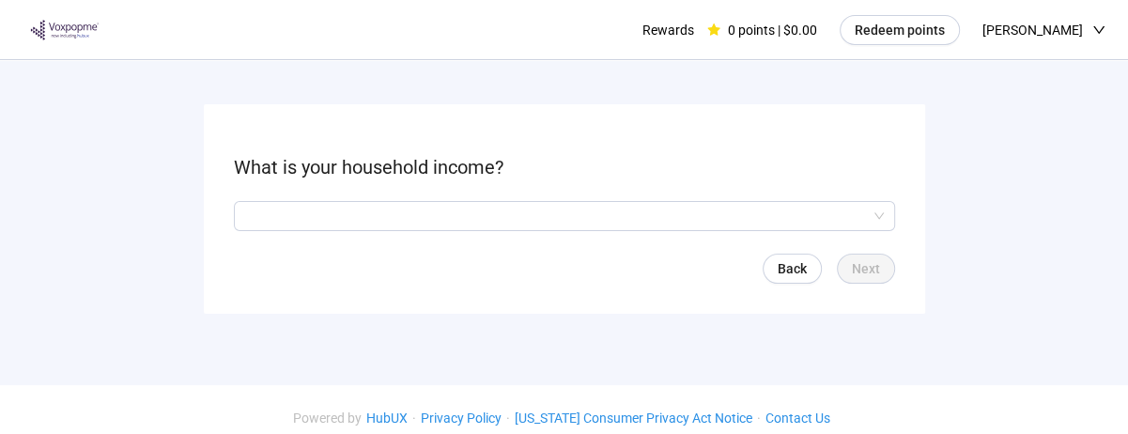
scroll to position [118, 0]
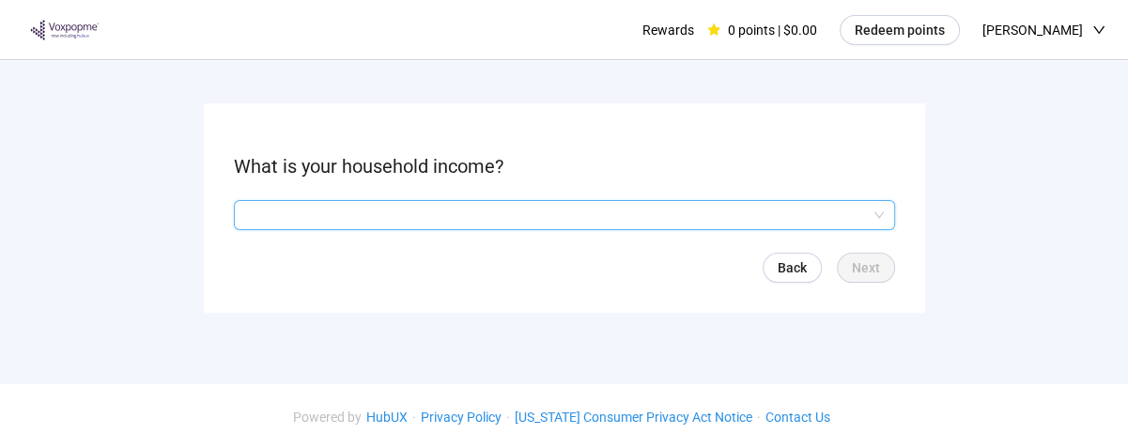
click at [652, 213] on input "search" at bounding box center [564, 215] width 639 height 28
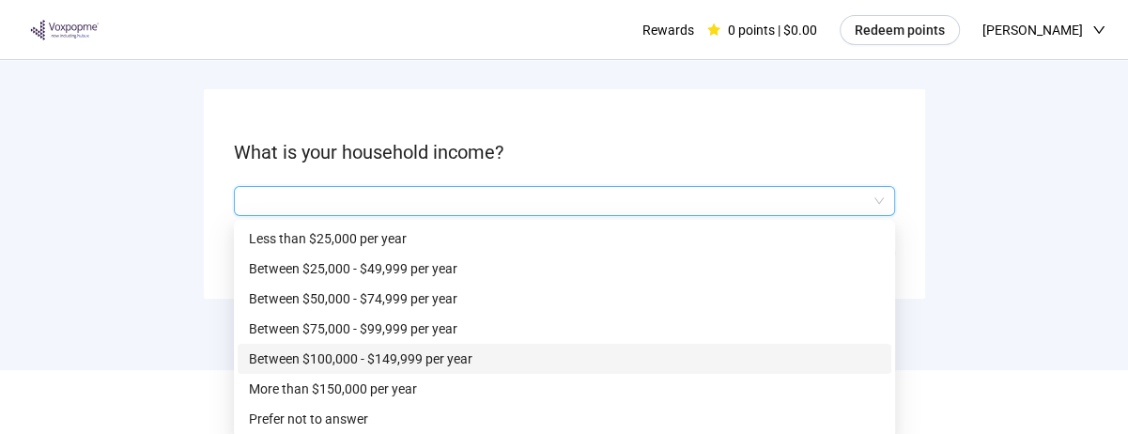
click at [552, 357] on p "Between $100,000 - $149,999 per year" at bounding box center [564, 358] width 631 height 21
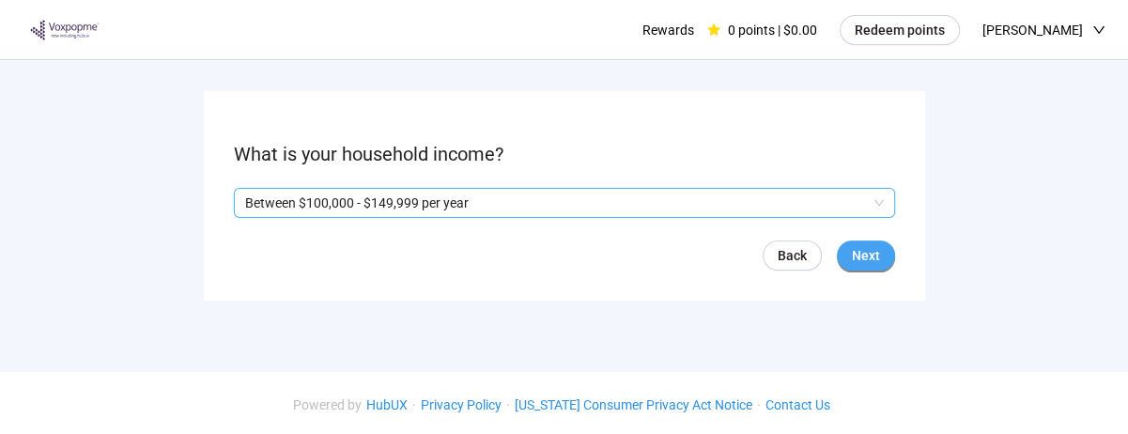
click at [874, 240] on button "Next" at bounding box center [866, 255] width 58 height 30
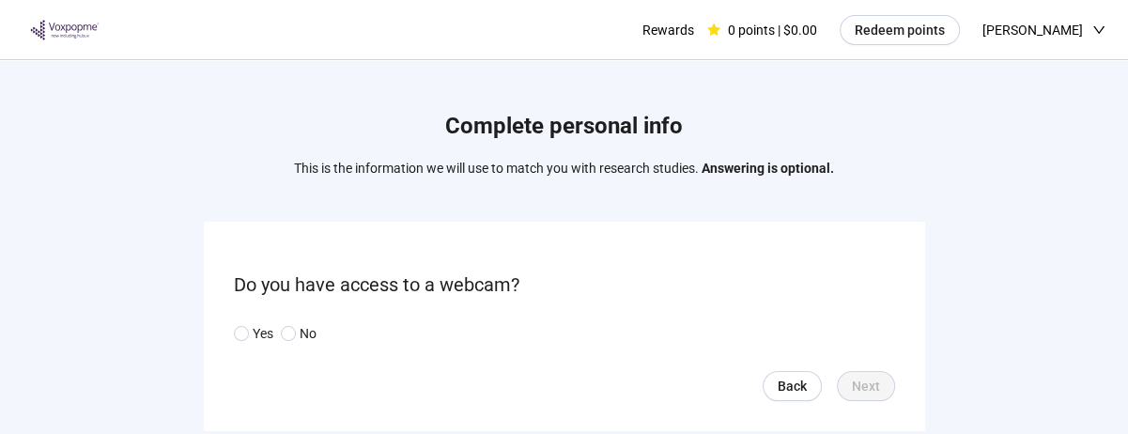
scroll to position [75, 0]
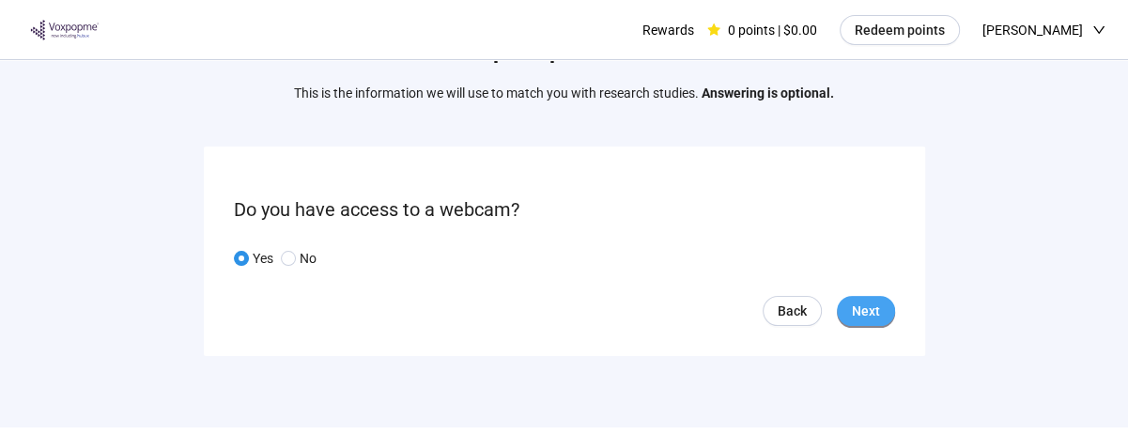
click at [880, 306] on button "Next" at bounding box center [866, 311] width 58 height 30
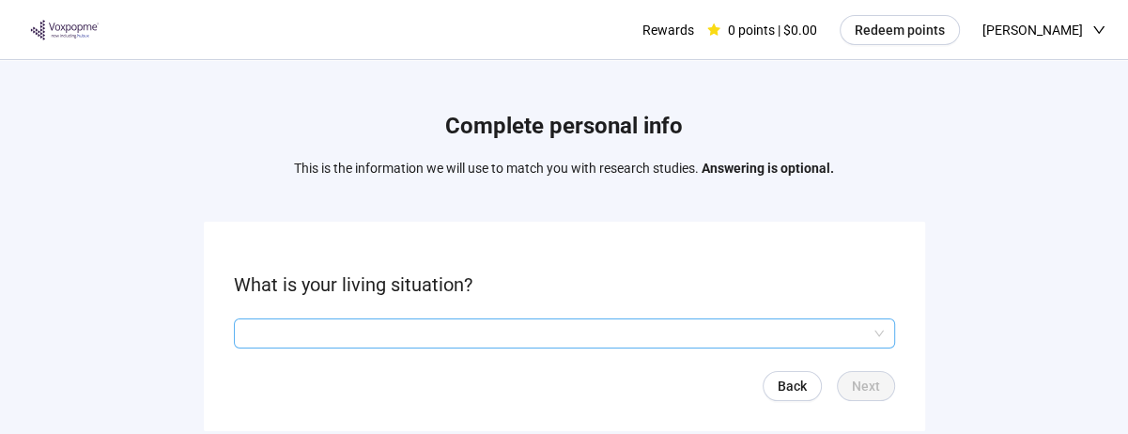
click at [284, 338] on input "search" at bounding box center [564, 333] width 639 height 28
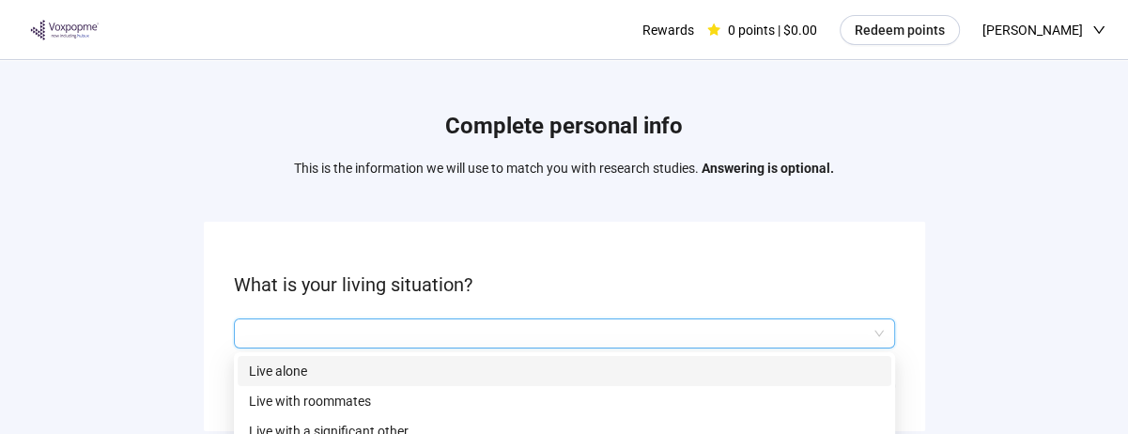
click at [260, 369] on p "Live alone" at bounding box center [564, 371] width 631 height 21
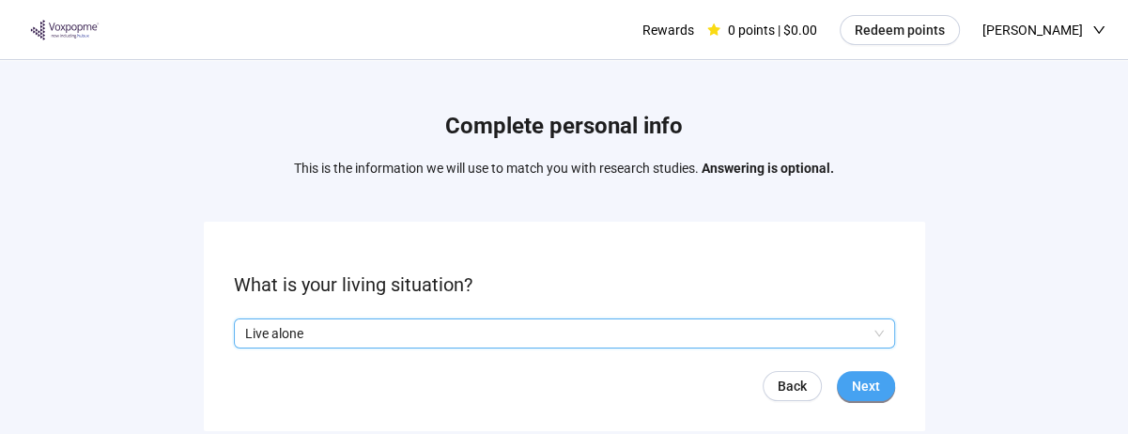
click at [871, 376] on span "Next" at bounding box center [866, 386] width 28 height 21
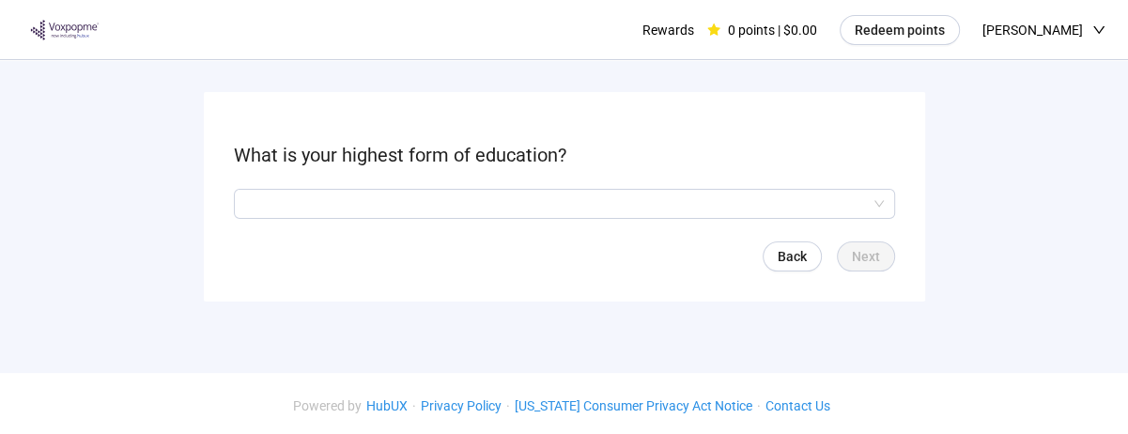
scroll to position [131, 0]
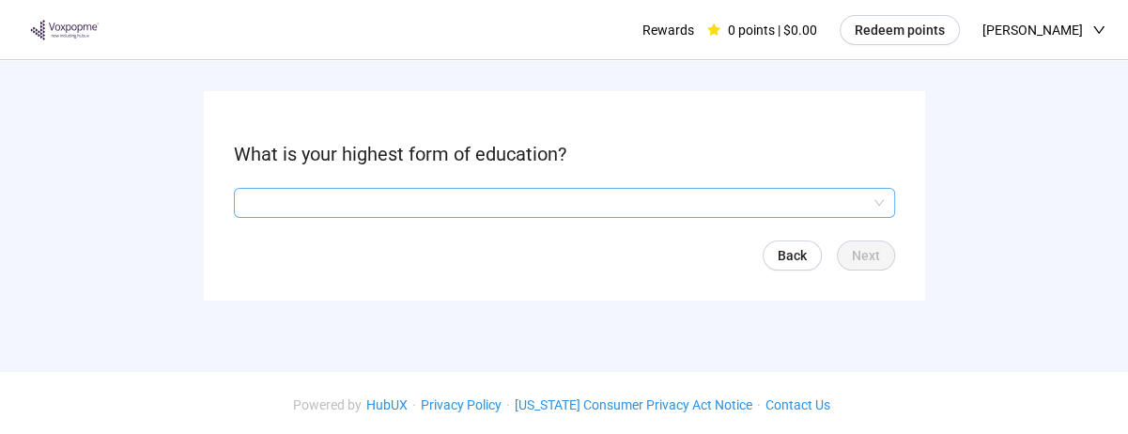
click at [268, 204] on input "search" at bounding box center [564, 203] width 639 height 28
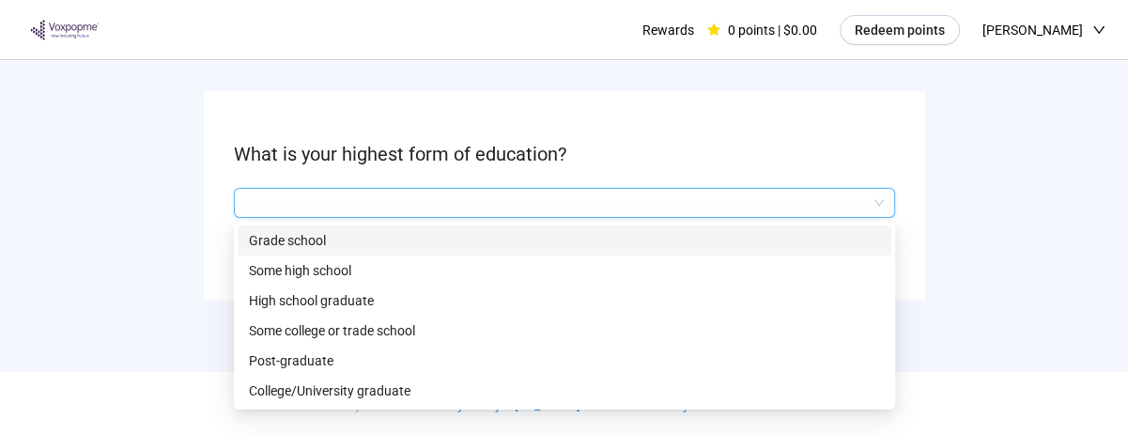
click at [267, 381] on p "College/University graduate" at bounding box center [564, 390] width 631 height 21
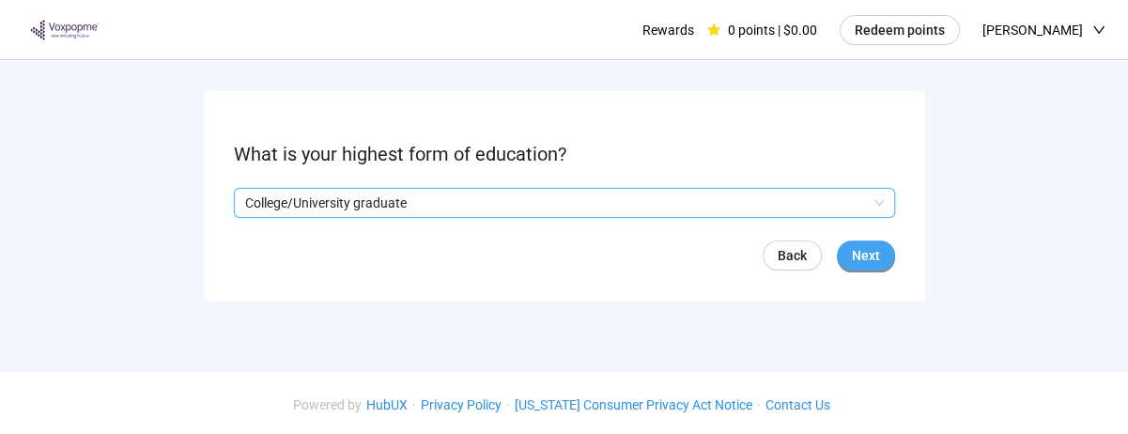
click at [880, 254] on button "Next" at bounding box center [866, 255] width 58 height 30
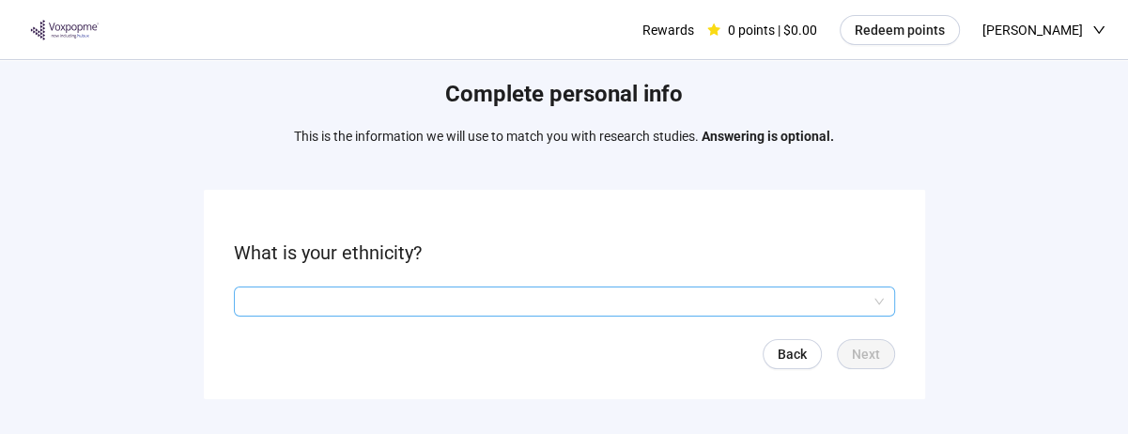
click at [268, 306] on input "search" at bounding box center [564, 301] width 639 height 28
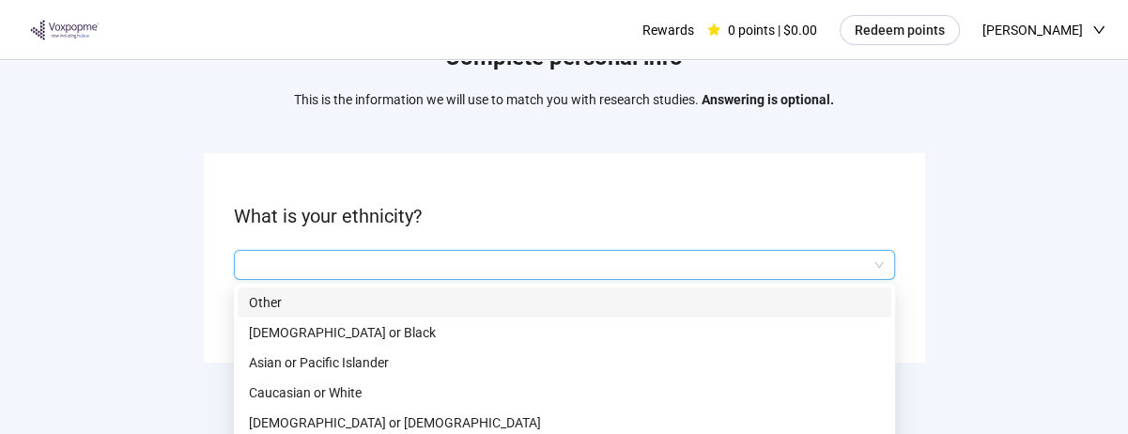
scroll to position [99, 0]
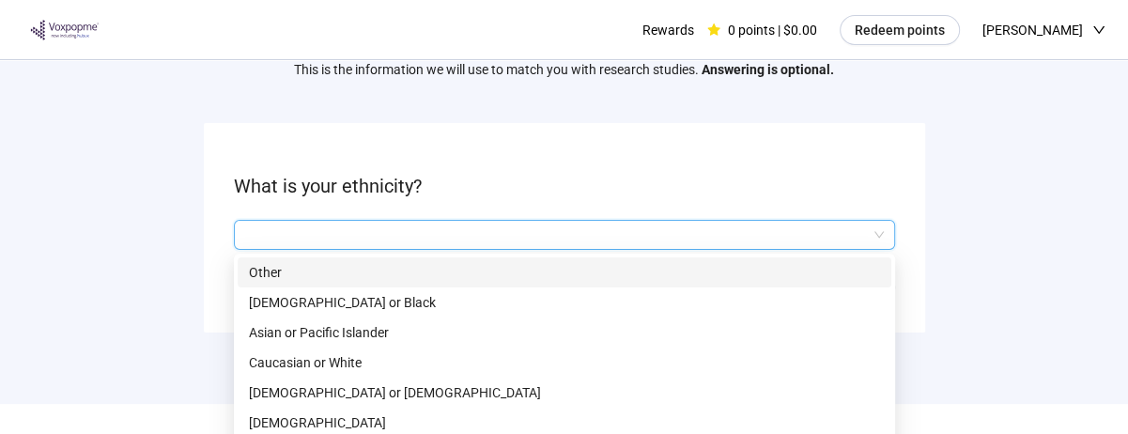
click at [270, 359] on p "Caucasian or White" at bounding box center [564, 362] width 631 height 21
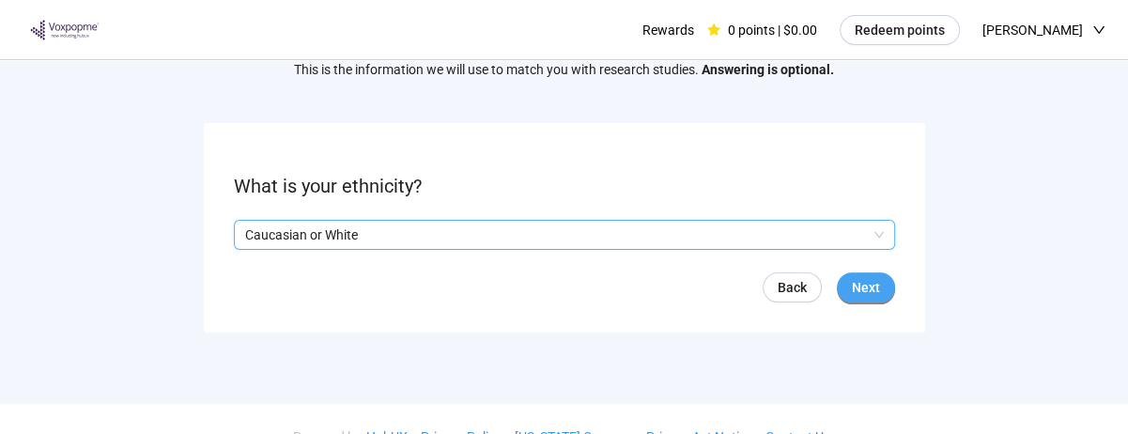
click at [889, 282] on button "Next" at bounding box center [866, 287] width 58 height 30
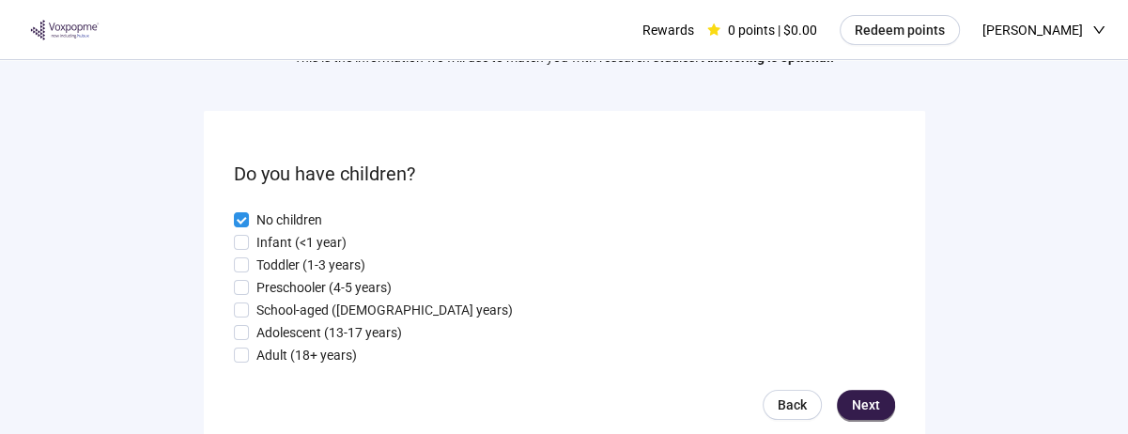
scroll to position [140, 0]
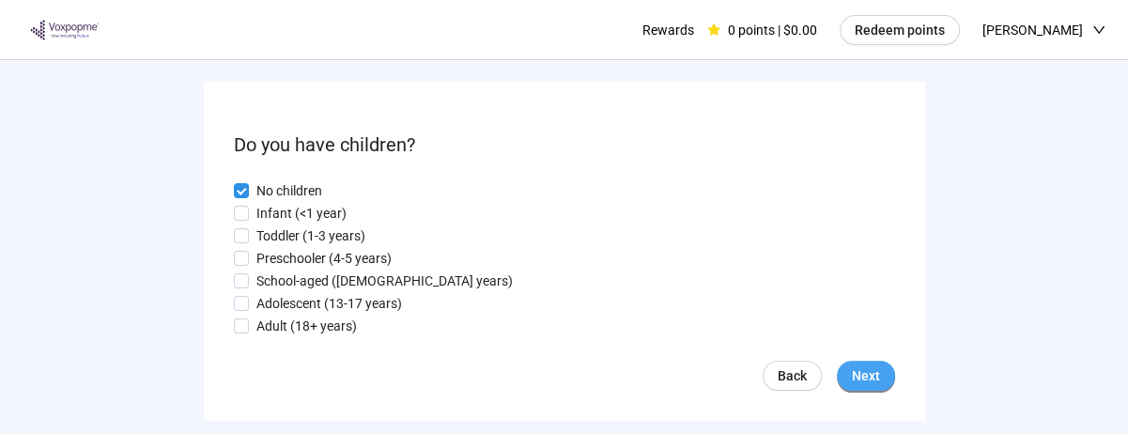
click at [875, 369] on span "Next" at bounding box center [866, 375] width 28 height 21
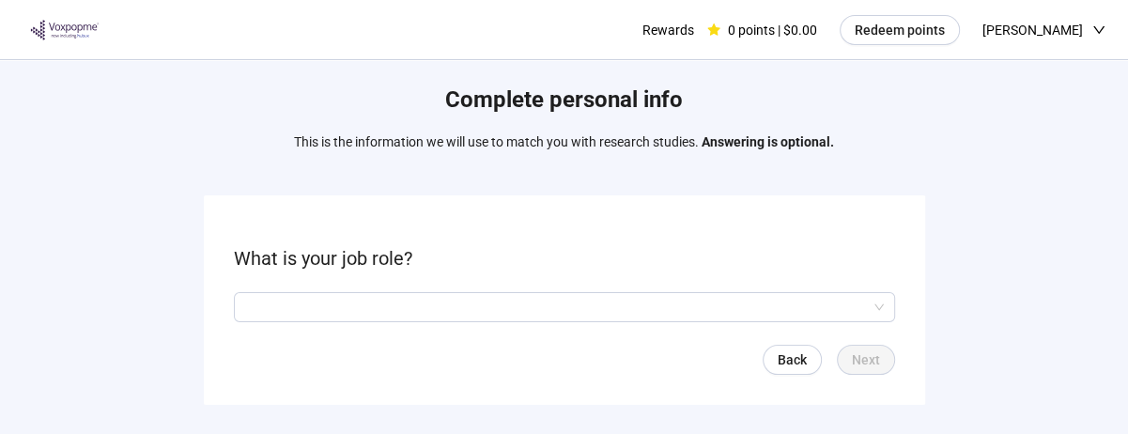
scroll to position [38, 0]
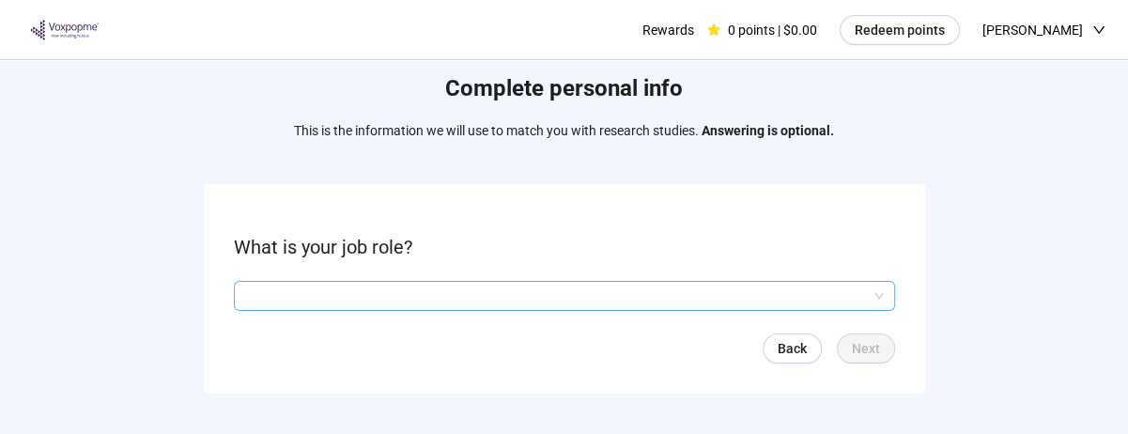
click at [254, 290] on input "search" at bounding box center [564, 296] width 639 height 28
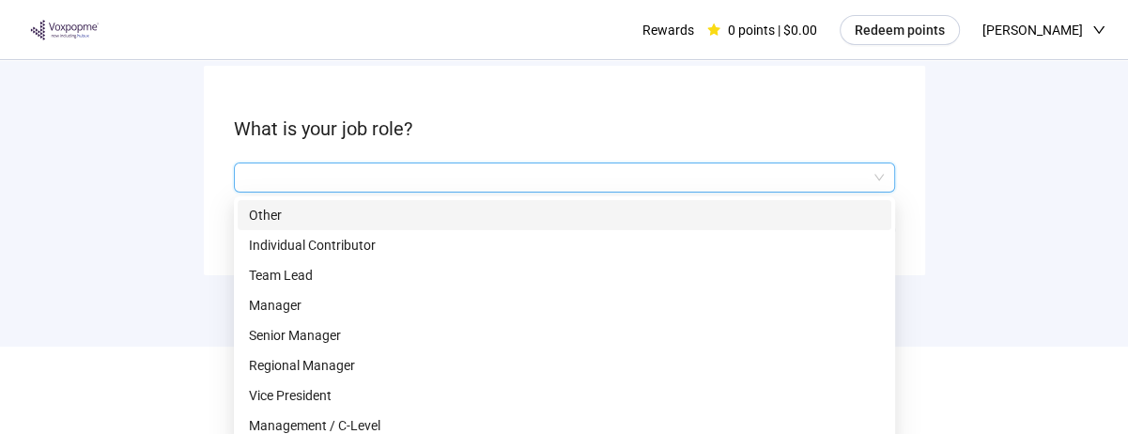
scroll to position [162, 0]
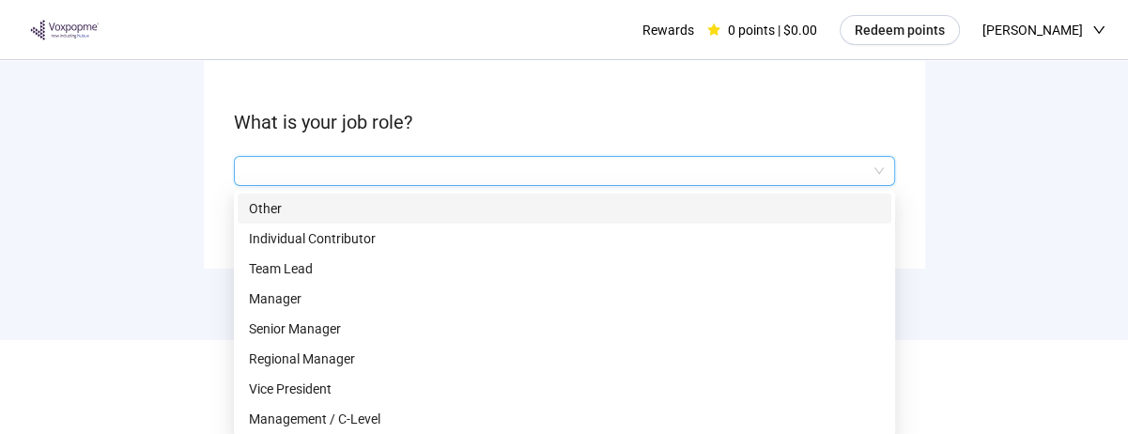
click at [267, 406] on p "Management / C-Level" at bounding box center [564, 419] width 631 height 21
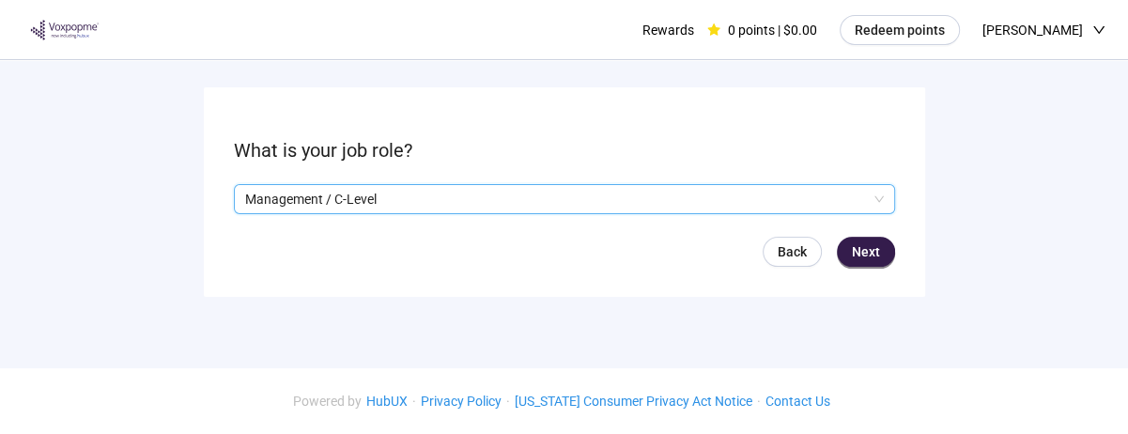
scroll to position [131, 0]
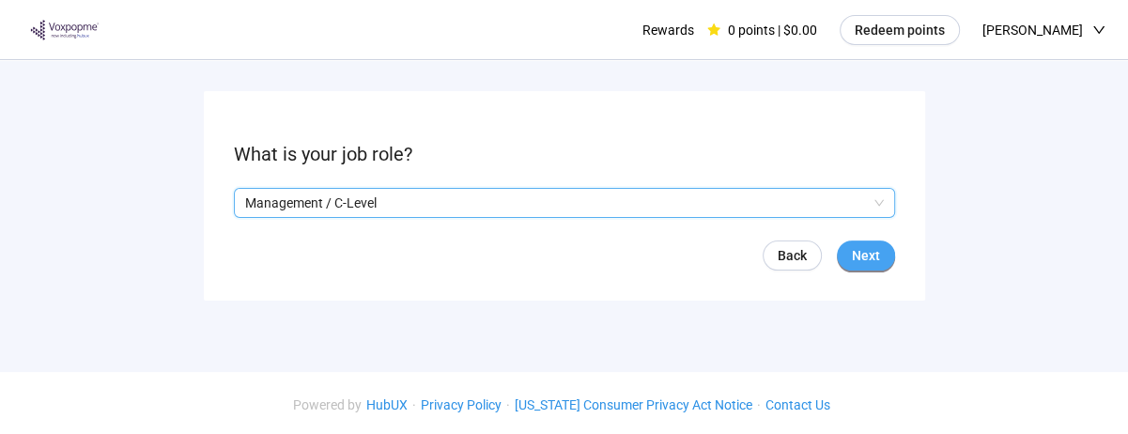
click at [880, 254] on button "Next" at bounding box center [866, 255] width 58 height 30
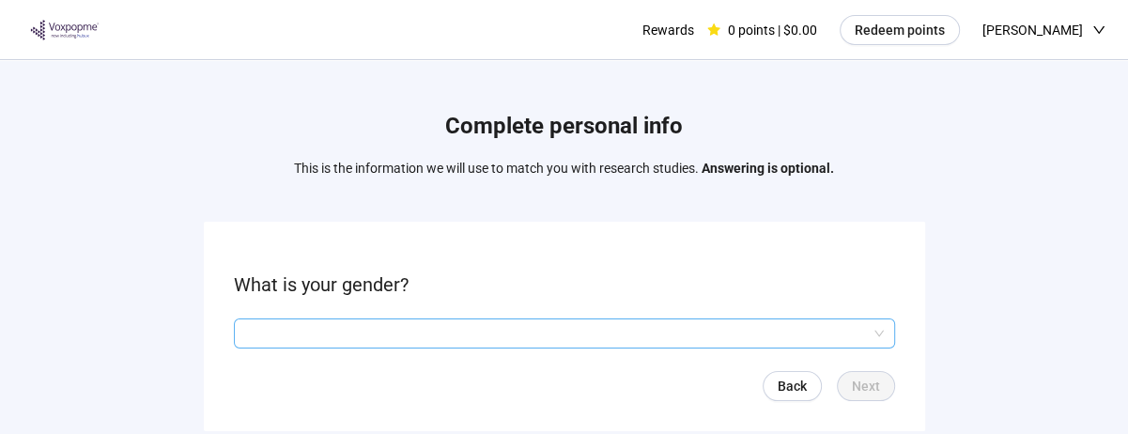
click at [282, 337] on input "search" at bounding box center [564, 333] width 639 height 28
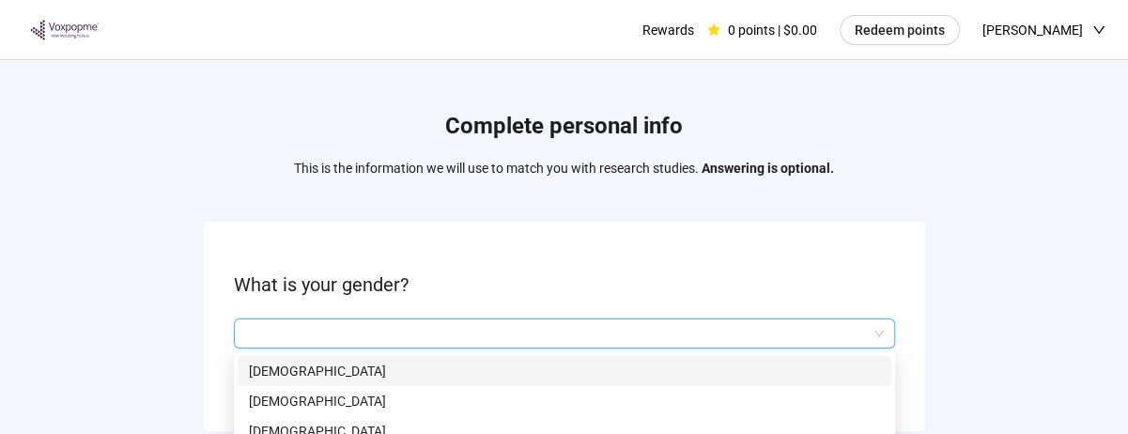
click at [252, 372] on p "[DEMOGRAPHIC_DATA]" at bounding box center [564, 371] width 631 height 21
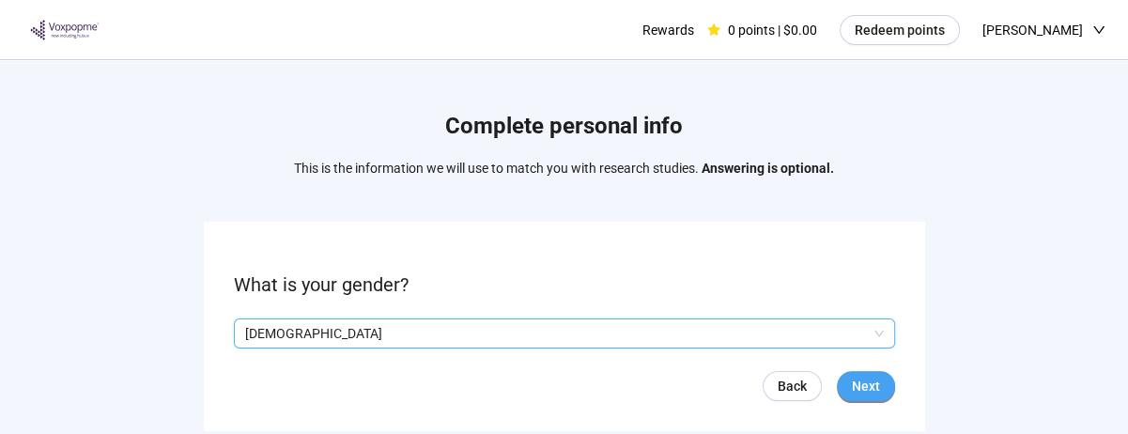
click at [879, 376] on span "Next" at bounding box center [866, 386] width 28 height 21
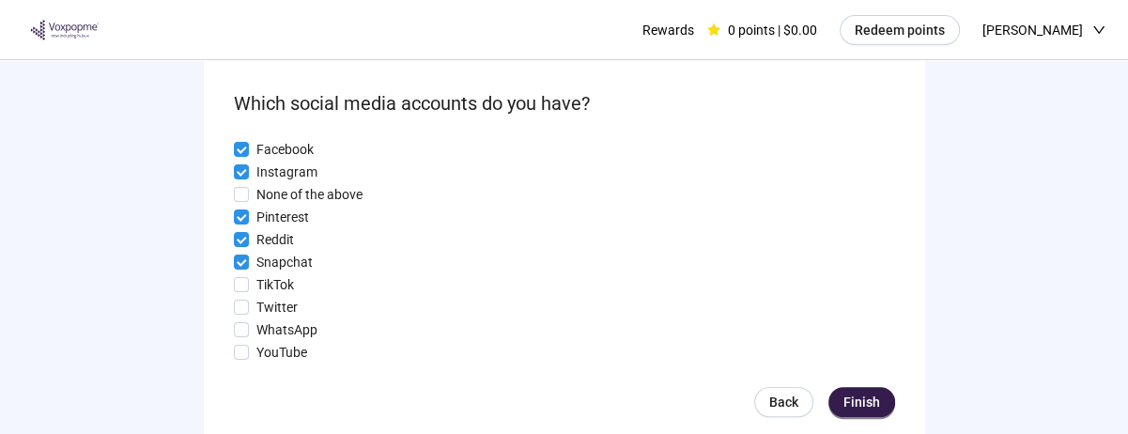
scroll to position [185, 0]
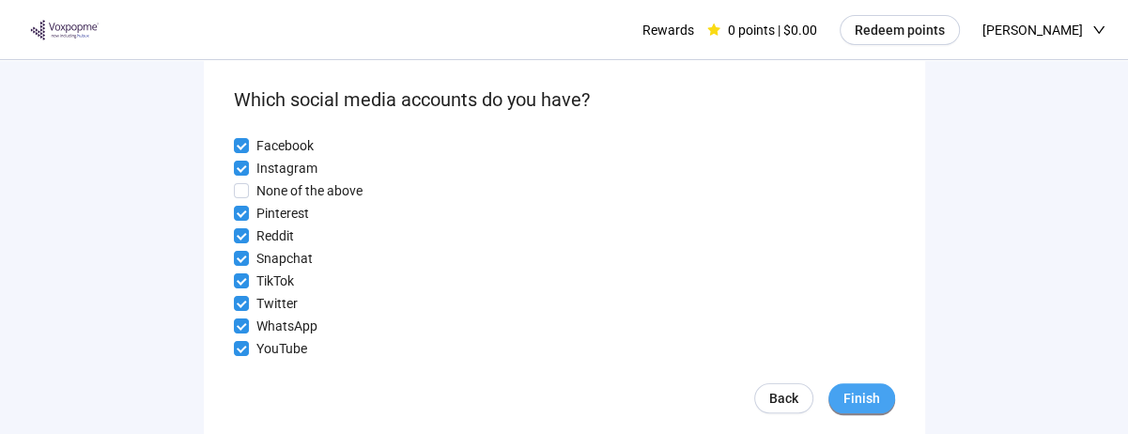
click at [880, 394] on button "Finish" at bounding box center [861, 398] width 67 height 30
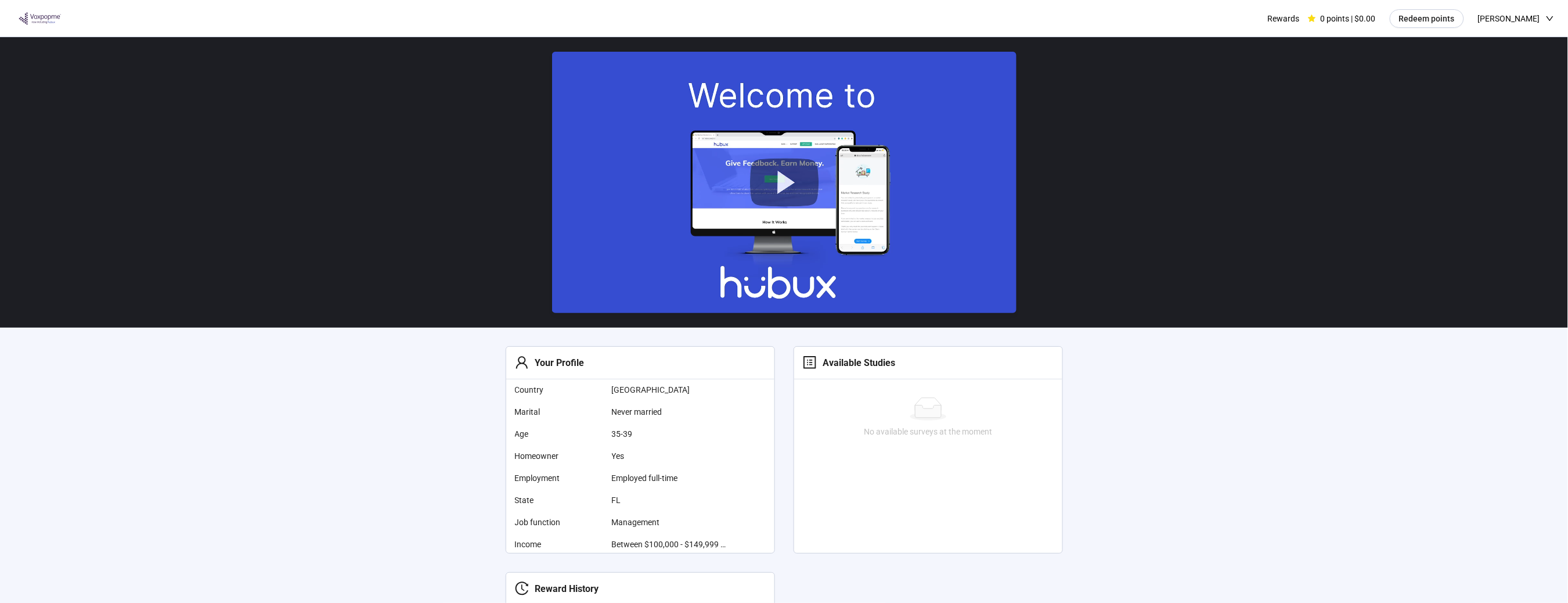
click at [663, 251] on section "Your Profile Country [GEOGRAPHIC_DATA] [PERSON_NAME] Never married Age [DEMOGRA…" at bounding box center [784, 417] width 1568 height 761
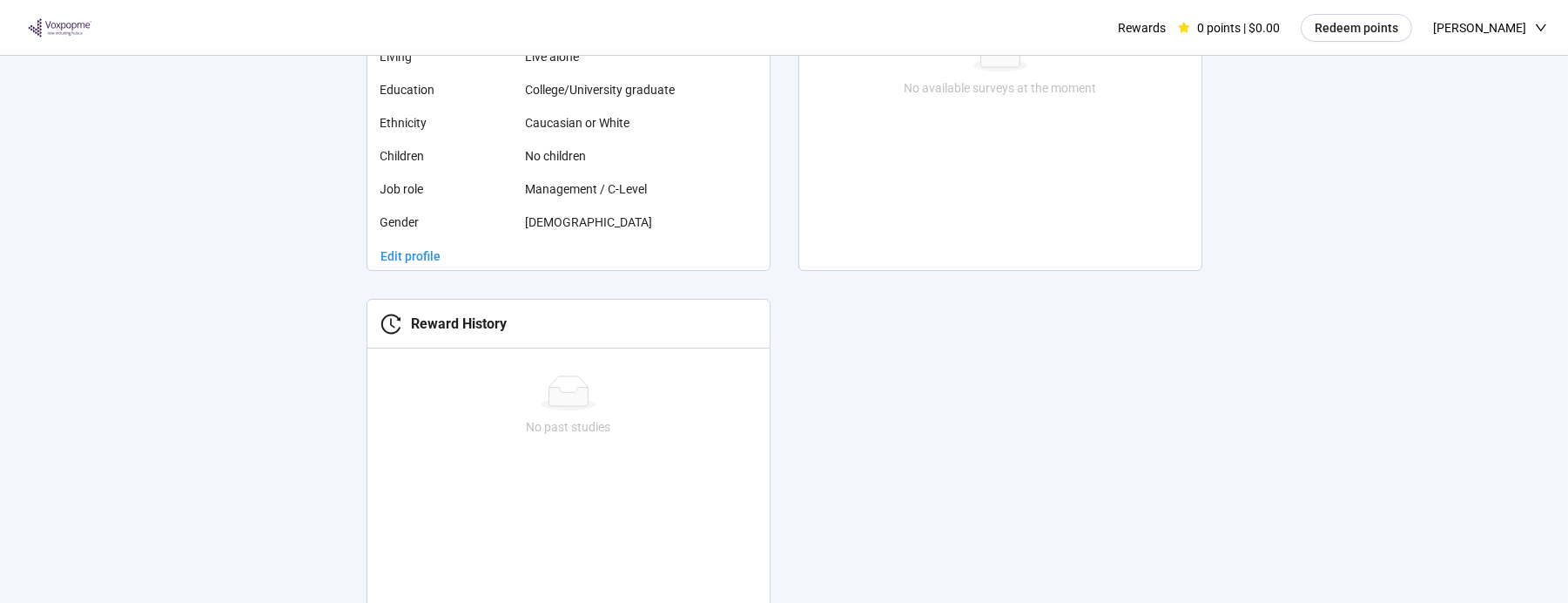
scroll to position [518, 0]
